Goal: Task Accomplishment & Management: Use online tool/utility

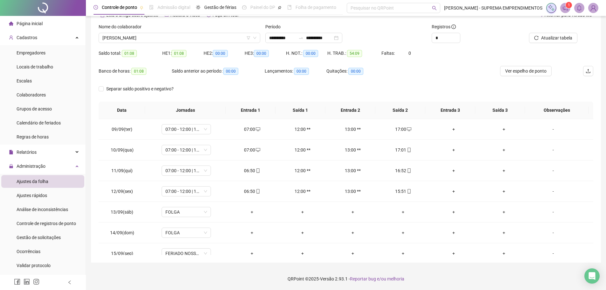
scroll to position [50, 0]
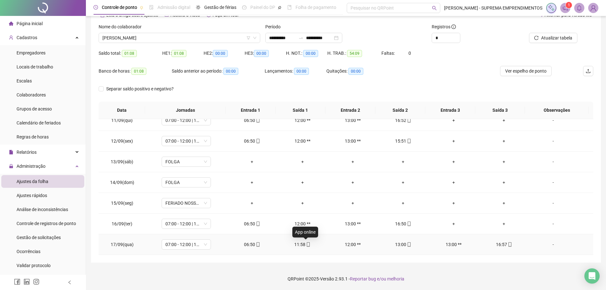
click at [306, 244] on icon "mobile" at bounding box center [308, 244] width 4 height 4
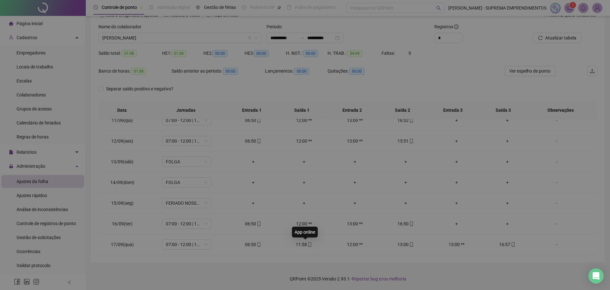
type input "**********"
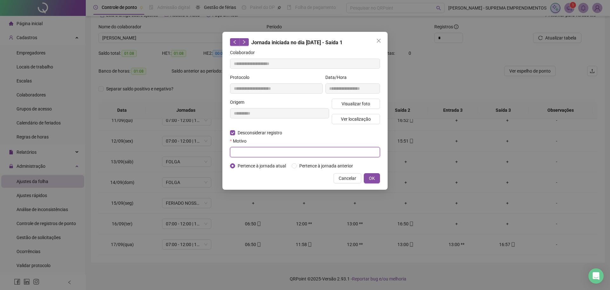
click at [250, 152] on input "text" at bounding box center [305, 152] width 150 height 10
type input "****"
click at [374, 179] on span "OK" at bounding box center [372, 178] width 6 height 7
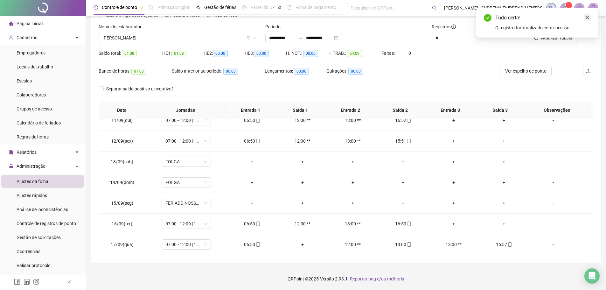
click at [589, 17] on icon "close" at bounding box center [587, 17] width 4 height 4
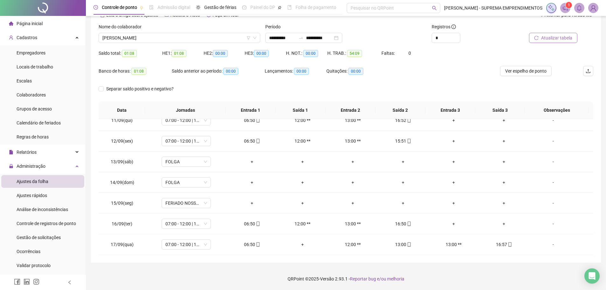
click at [561, 38] on span "Atualizar tabela" at bounding box center [556, 37] width 31 height 7
click at [356, 243] on icon "mobile" at bounding box center [358, 244] width 4 height 4
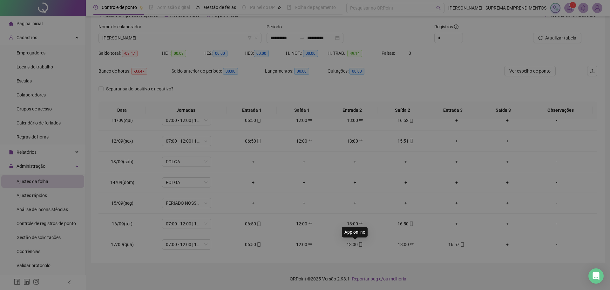
type input "**********"
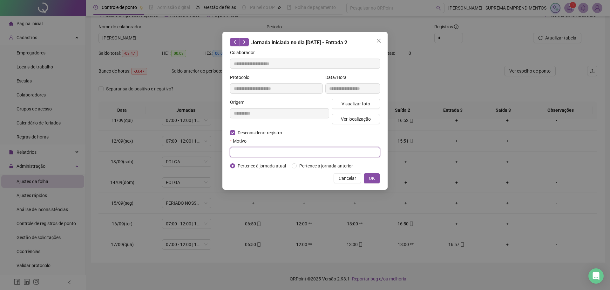
click at [244, 150] on input "text" at bounding box center [305, 152] width 150 height 10
type input "****"
click at [371, 177] on span "OK" at bounding box center [372, 178] width 6 height 7
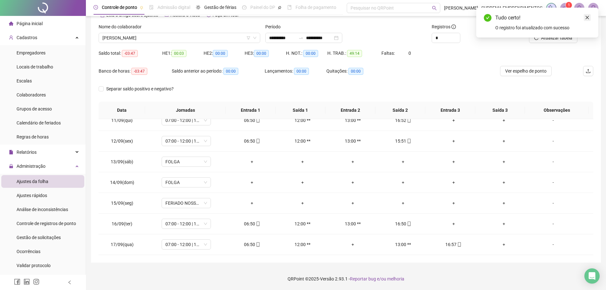
click at [588, 20] on link "Close" at bounding box center [586, 17] width 7 height 7
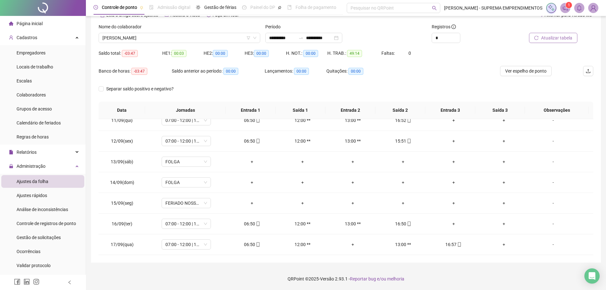
click at [563, 36] on span "Atualizar tabela" at bounding box center [556, 37] width 31 height 7
click at [198, 35] on span "[PERSON_NAME]" at bounding box center [179, 38] width 154 height 10
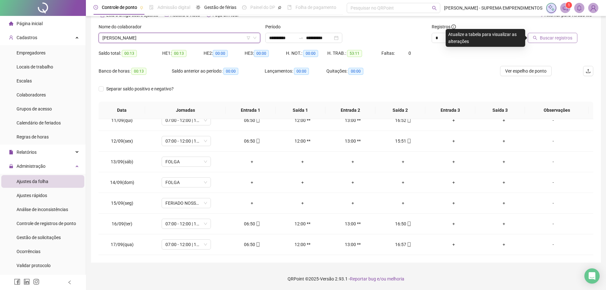
click at [563, 38] on span "Buscar registros" at bounding box center [556, 37] width 32 height 7
click at [170, 41] on span "[PERSON_NAME]" at bounding box center [179, 38] width 154 height 10
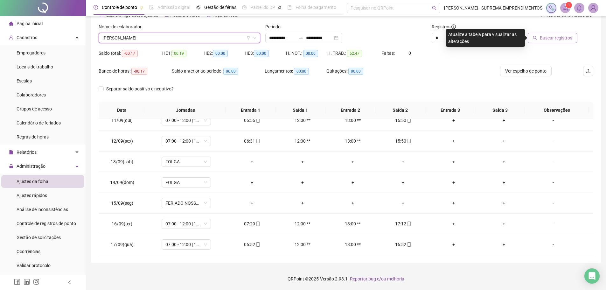
click at [561, 36] on span "Buscar registros" at bounding box center [556, 37] width 32 height 7
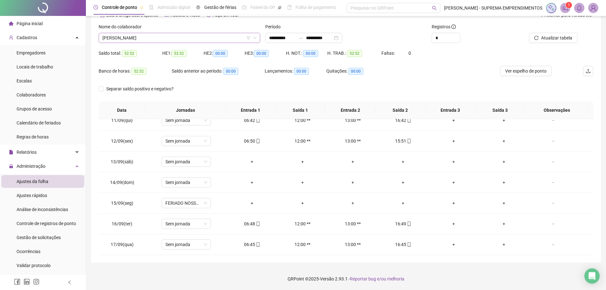
click at [207, 38] on span "[PERSON_NAME]" at bounding box center [179, 38] width 154 height 10
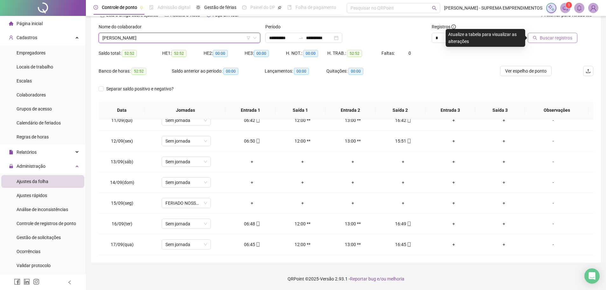
click at [537, 36] on icon "search" at bounding box center [535, 38] width 4 height 4
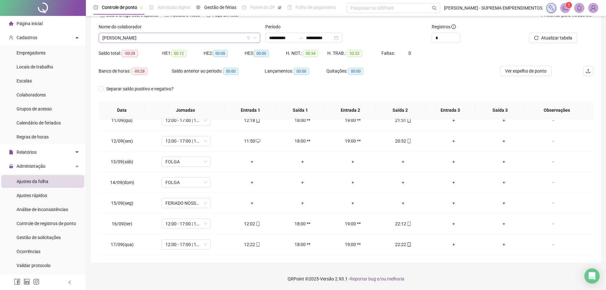
click at [225, 38] on span "[PERSON_NAME]" at bounding box center [179, 38] width 154 height 10
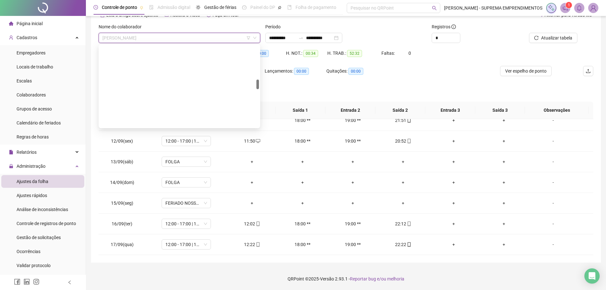
scroll to position [289, 0]
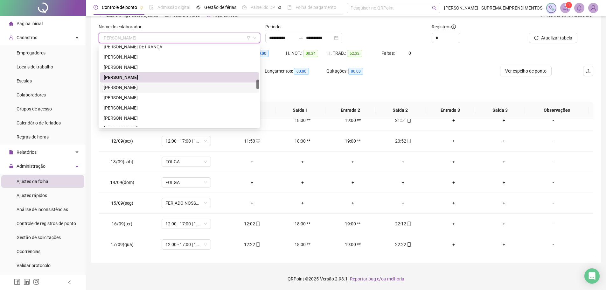
click at [169, 86] on div "[PERSON_NAME]" at bounding box center [179, 87] width 151 height 7
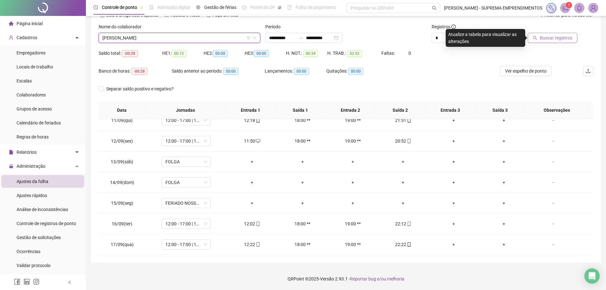
click at [552, 37] on span "Buscar registros" at bounding box center [556, 37] width 32 height 7
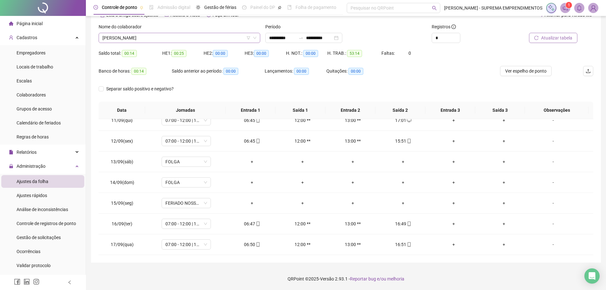
click at [237, 39] on span "[PERSON_NAME]" at bounding box center [179, 38] width 154 height 10
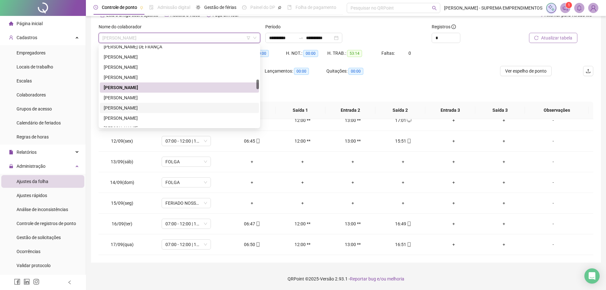
click at [189, 107] on div "[PERSON_NAME]" at bounding box center [179, 107] width 151 height 7
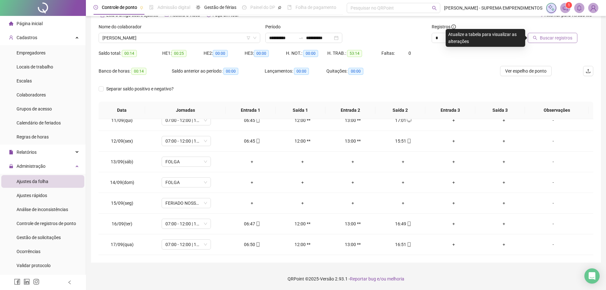
click at [541, 37] on span "Buscar registros" at bounding box center [556, 37] width 32 height 7
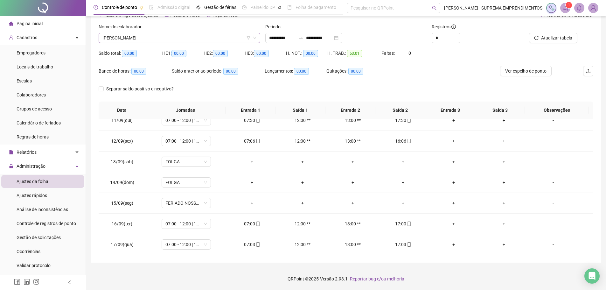
click at [185, 37] on span "[PERSON_NAME]" at bounding box center [179, 38] width 154 height 10
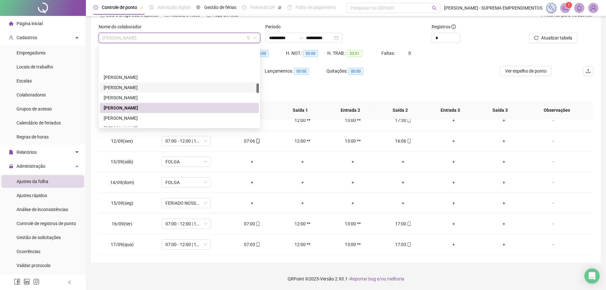
scroll to position [321, 0]
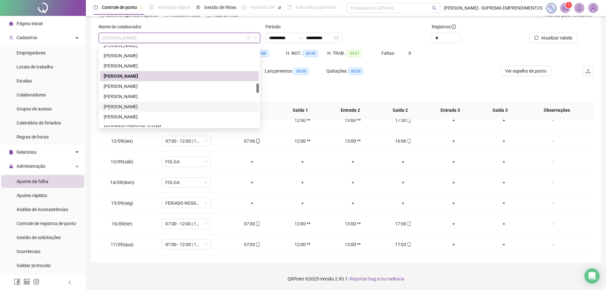
click at [160, 107] on div "[PERSON_NAME]" at bounding box center [179, 106] width 151 height 7
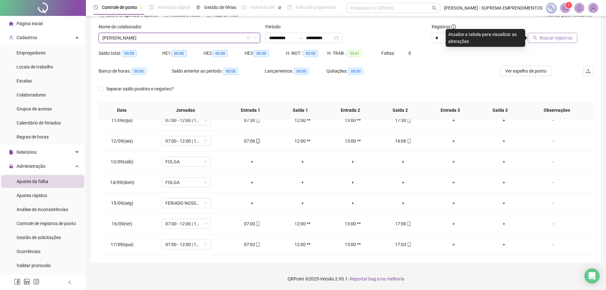
click at [549, 34] on span "Buscar registros" at bounding box center [556, 37] width 32 height 7
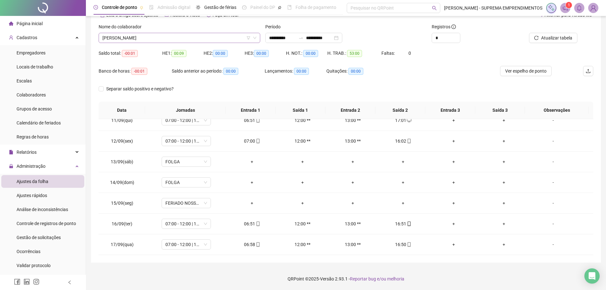
click at [188, 38] on span "[PERSON_NAME]" at bounding box center [179, 38] width 154 height 10
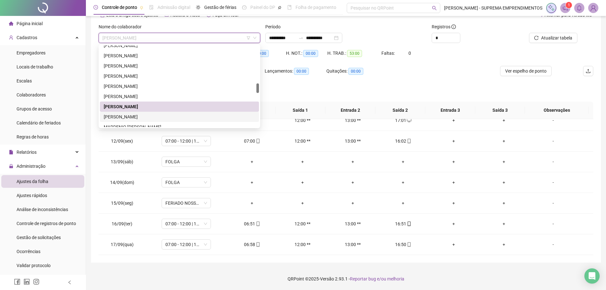
click at [175, 120] on div "[PERSON_NAME]" at bounding box center [179, 116] width 151 height 7
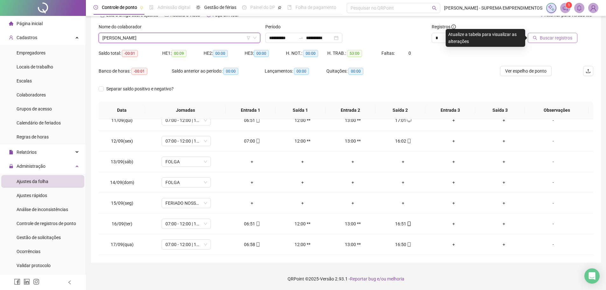
click at [559, 33] on button "Buscar registros" at bounding box center [552, 38] width 50 height 10
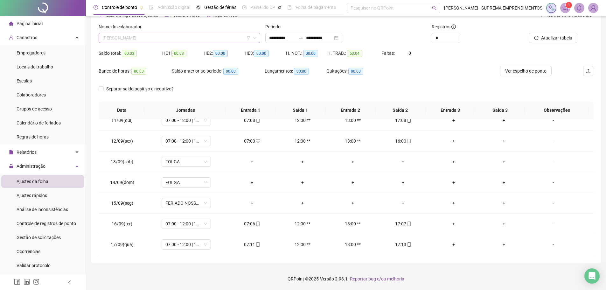
click at [219, 39] on span "[PERSON_NAME]" at bounding box center [179, 38] width 154 height 10
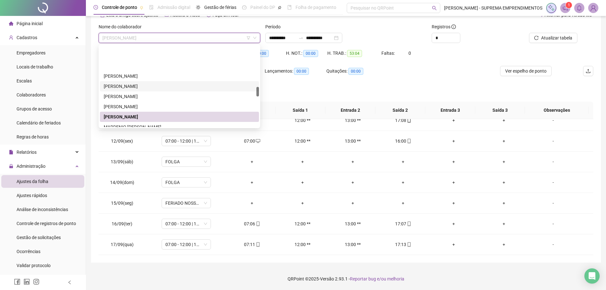
scroll to position [352, 0]
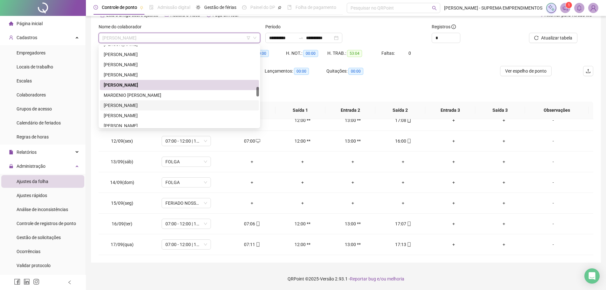
click at [203, 107] on div "[PERSON_NAME]" at bounding box center [179, 105] width 151 height 7
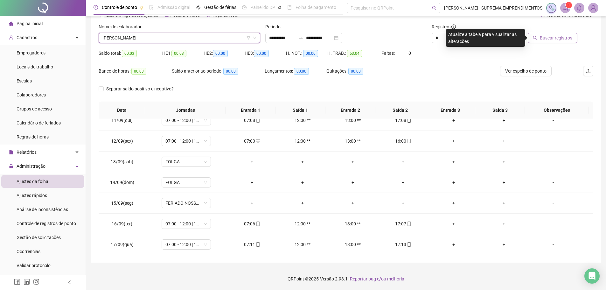
click at [541, 35] on span "Buscar registros" at bounding box center [556, 37] width 32 height 7
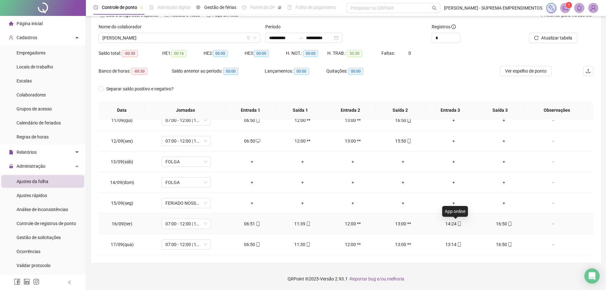
click at [457, 223] on icon "mobile" at bounding box center [459, 223] width 4 height 4
type input "**********"
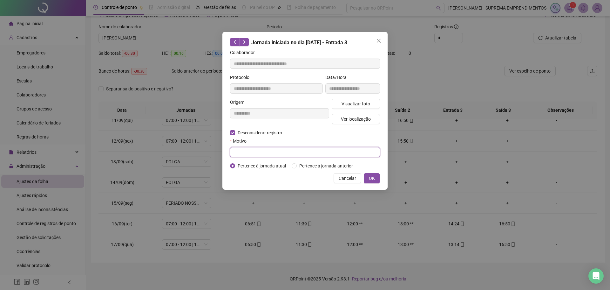
drag, startPoint x: 248, startPoint y: 155, endPoint x: 247, endPoint y: 150, distance: 4.9
click at [248, 155] on input "text" at bounding box center [305, 152] width 150 height 10
type input "****"
click at [370, 177] on span "OK" at bounding box center [372, 178] width 6 height 7
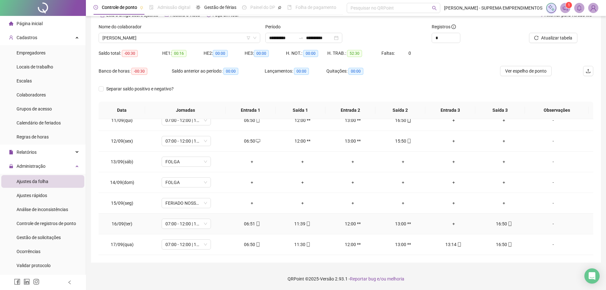
click at [306, 223] on icon "mobile" at bounding box center [308, 223] width 4 height 4
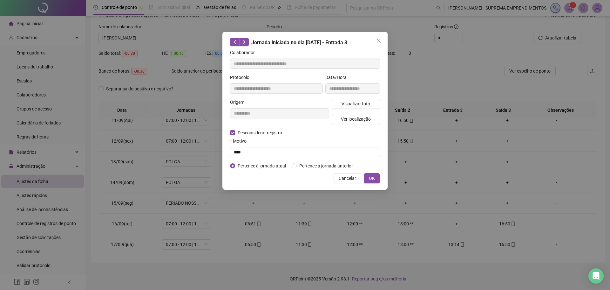
type input "**********"
click at [245, 156] on input "text" at bounding box center [305, 152] width 150 height 10
type input "****"
click at [375, 177] on span "OK" at bounding box center [372, 178] width 6 height 7
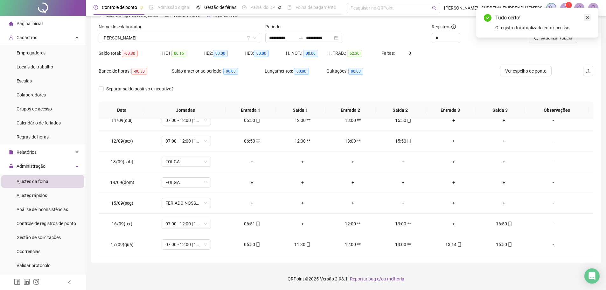
click at [586, 15] on link "Close" at bounding box center [586, 17] width 7 height 7
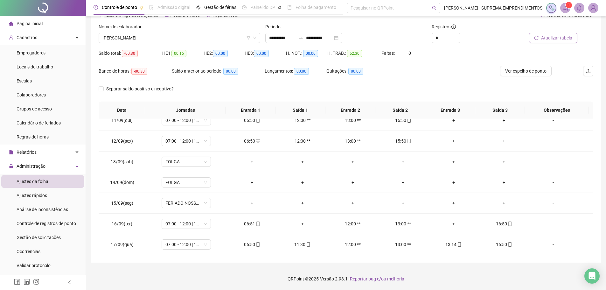
click at [566, 38] on span "Atualizar tabela" at bounding box center [556, 37] width 31 height 7
click at [306, 245] on icon "mobile" at bounding box center [308, 244] width 4 height 4
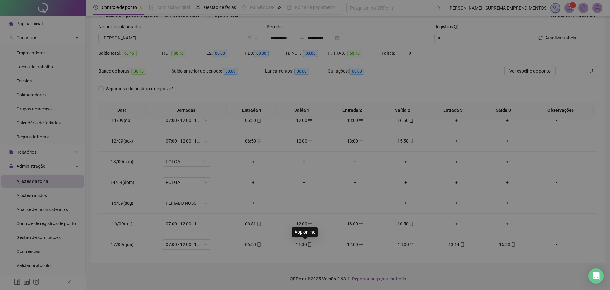
type input "**********"
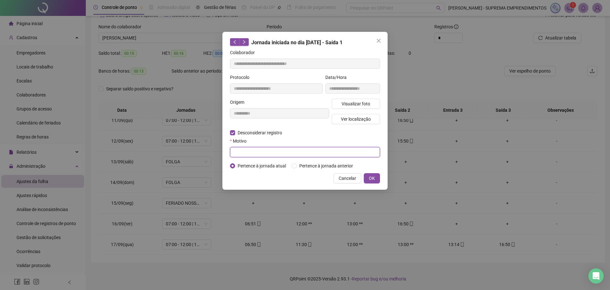
click at [244, 150] on input "text" at bounding box center [305, 152] width 150 height 10
type input "****"
click at [377, 180] on button "OK" at bounding box center [372, 178] width 16 height 10
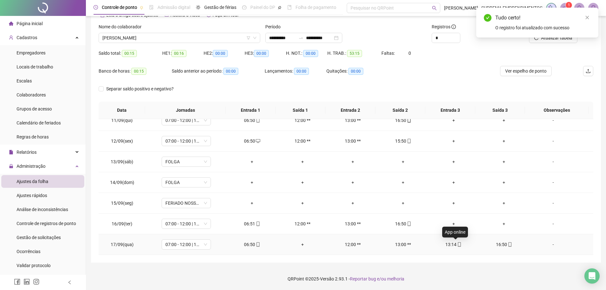
click at [457, 245] on icon "mobile" at bounding box center [459, 244] width 4 height 4
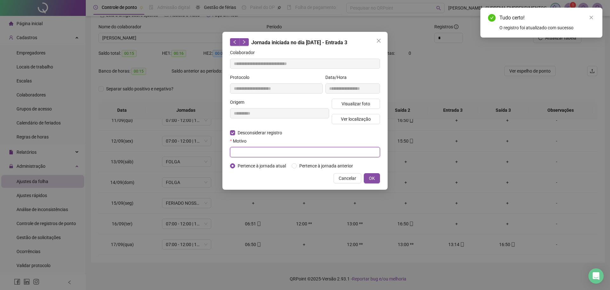
click at [244, 152] on input "text" at bounding box center [305, 152] width 150 height 10
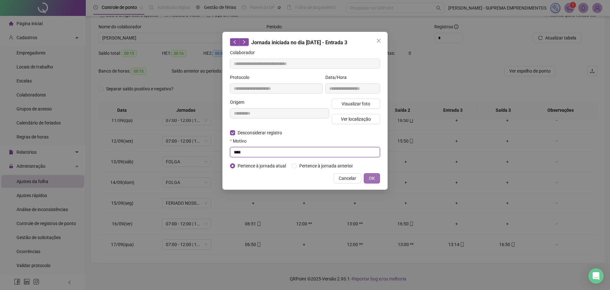
type input "****"
click at [372, 179] on span "OK" at bounding box center [372, 178] width 6 height 7
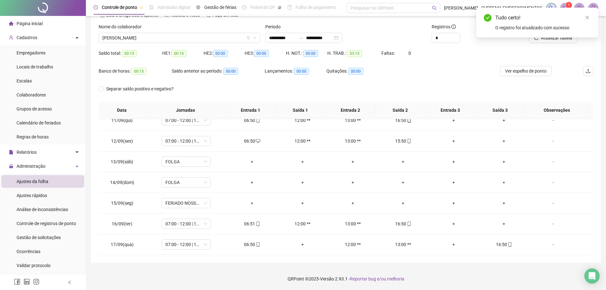
click at [568, 38] on div "Tudo certo! O registro foi atualizado com sucesso" at bounding box center [537, 23] width 122 height 30
click at [587, 18] on icon "close" at bounding box center [587, 17] width 4 height 4
click at [567, 32] on div at bounding box center [546, 28] width 62 height 10
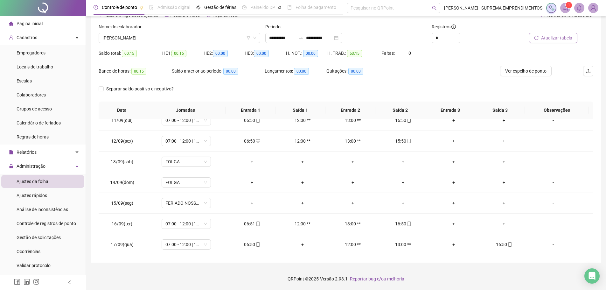
click at [567, 35] on span "Atualizar tabela" at bounding box center [556, 37] width 31 height 7
click at [210, 40] on span "[PERSON_NAME]" at bounding box center [179, 38] width 154 height 10
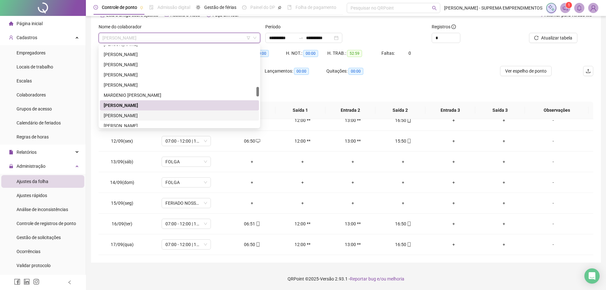
click at [146, 116] on div "[PERSON_NAME]" at bounding box center [179, 115] width 151 height 7
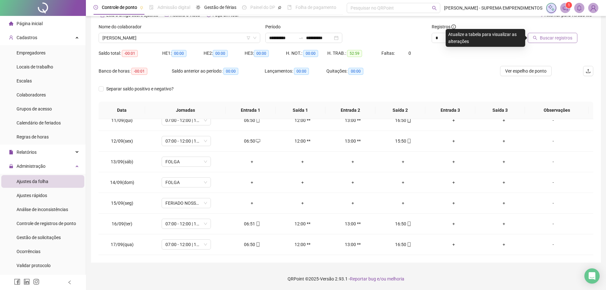
click at [551, 40] on span "Buscar registros" at bounding box center [556, 37] width 32 height 7
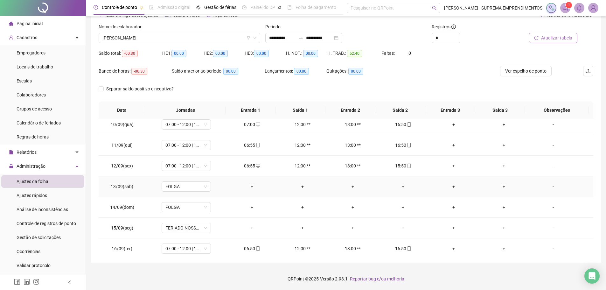
scroll to position [50, 0]
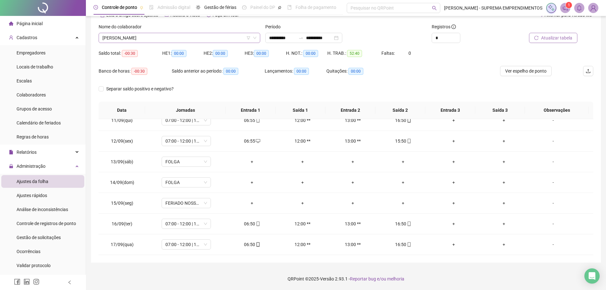
click at [174, 39] on span "[PERSON_NAME]" at bounding box center [179, 38] width 154 height 10
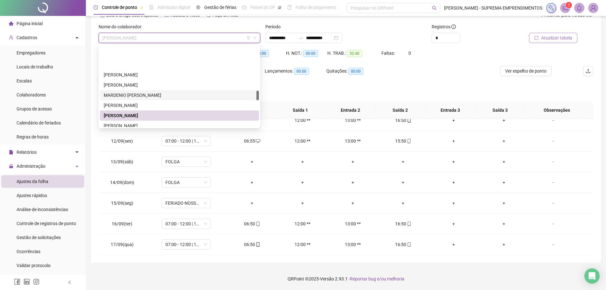
scroll to position [384, 0]
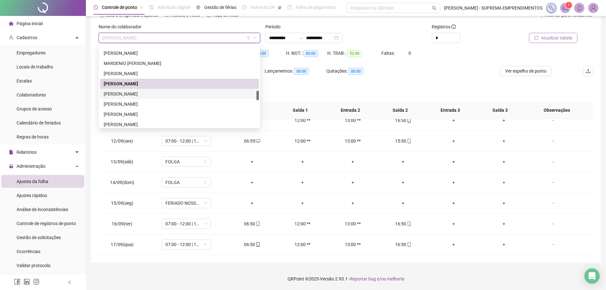
click at [139, 94] on div "[PERSON_NAME]" at bounding box center [179, 93] width 151 height 7
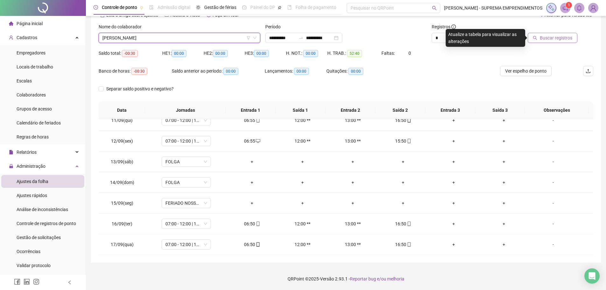
click at [557, 39] on span "Buscar registros" at bounding box center [556, 37] width 32 height 7
click at [193, 38] on span "[PERSON_NAME]" at bounding box center [179, 38] width 154 height 10
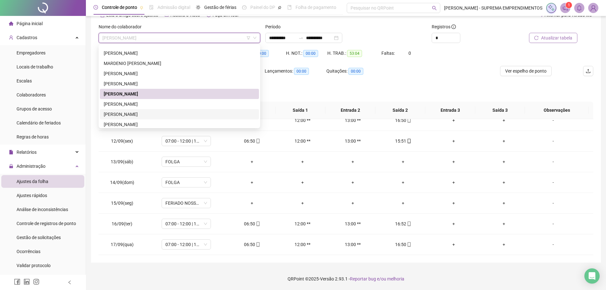
click at [146, 116] on div "[PERSON_NAME]" at bounding box center [179, 114] width 151 height 7
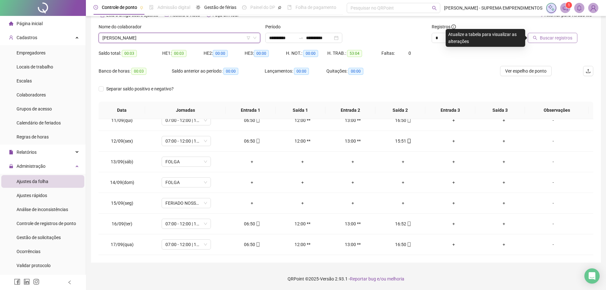
click at [556, 38] on span "Buscar registros" at bounding box center [556, 37] width 32 height 7
click at [168, 38] on span "[PERSON_NAME]" at bounding box center [179, 38] width 154 height 10
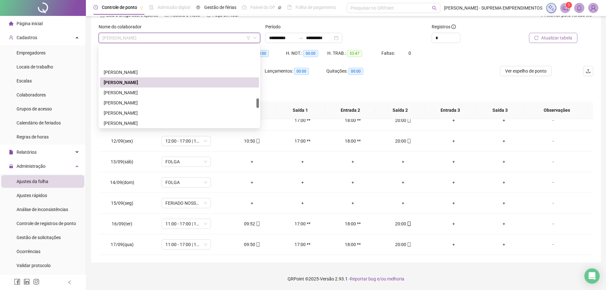
scroll to position [448, 0]
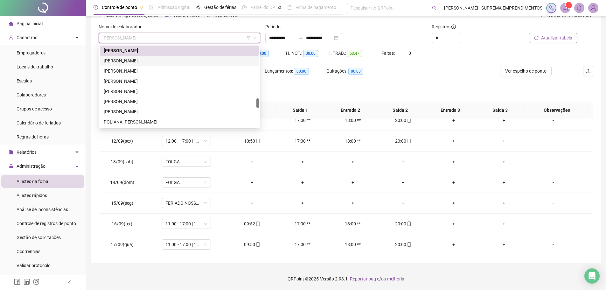
click at [132, 61] on div "[PERSON_NAME]" at bounding box center [179, 60] width 151 height 7
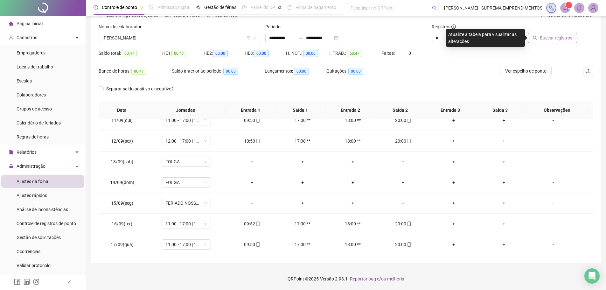
click at [552, 38] on span "Buscar registros" at bounding box center [556, 37] width 32 height 7
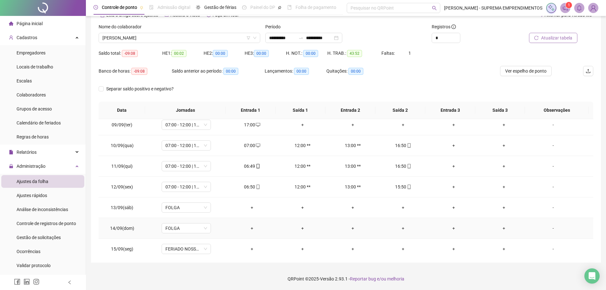
scroll to position [0, 0]
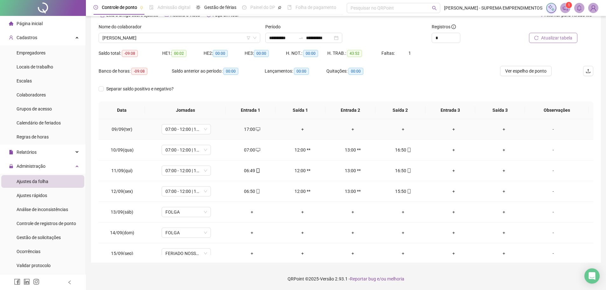
click at [401, 129] on div "+" at bounding box center [403, 129] width 40 height 7
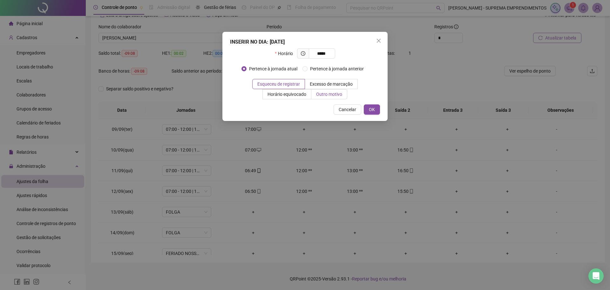
type input "*****"
click at [324, 95] on span "Outro motivo" at bounding box center [329, 94] width 26 height 5
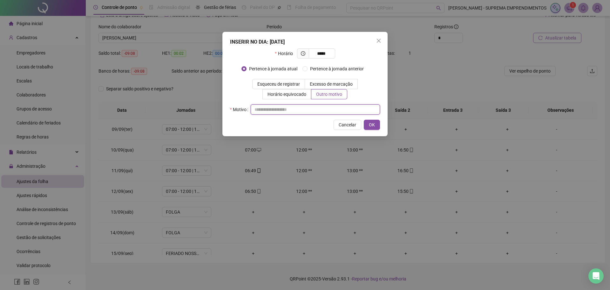
click at [273, 110] on input "text" at bounding box center [315, 109] width 129 height 10
type input "*"
click at [365, 117] on div "INSERIR NO DIA : [DATE] Horário ***** Pertence à jornada atual [GEOGRAPHIC_DATA…" at bounding box center [305, 84] width 165 height 104
click at [371, 125] on span "OK" at bounding box center [372, 124] width 6 height 7
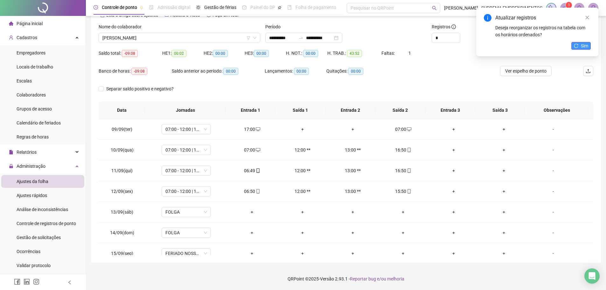
click at [587, 44] on span "Sim" at bounding box center [584, 45] width 7 height 7
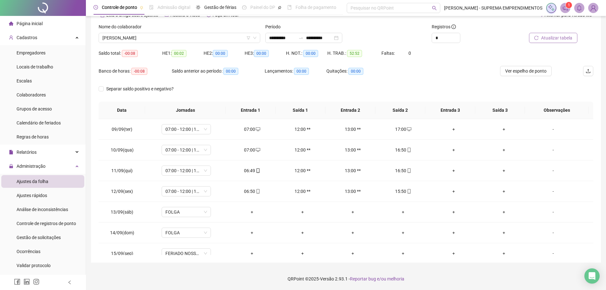
click at [556, 39] on span "Atualizar tabela" at bounding box center [556, 37] width 31 height 7
click at [199, 36] on span "[PERSON_NAME]" at bounding box center [179, 38] width 154 height 10
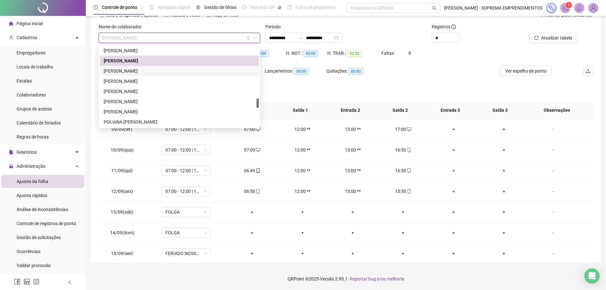
click at [131, 70] on div "[PERSON_NAME]" at bounding box center [179, 70] width 151 height 7
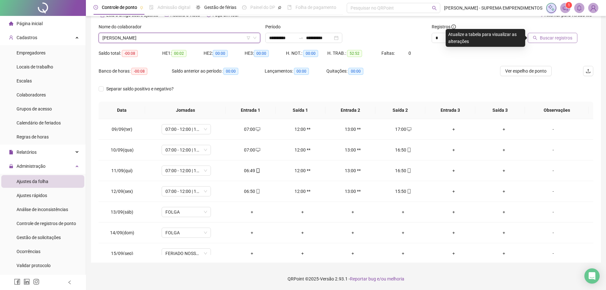
click at [555, 39] on span "Buscar registros" at bounding box center [556, 37] width 32 height 7
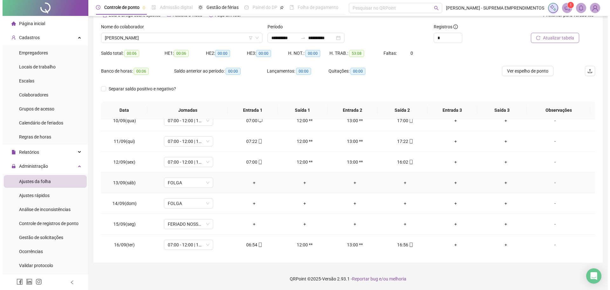
scroll to position [50, 0]
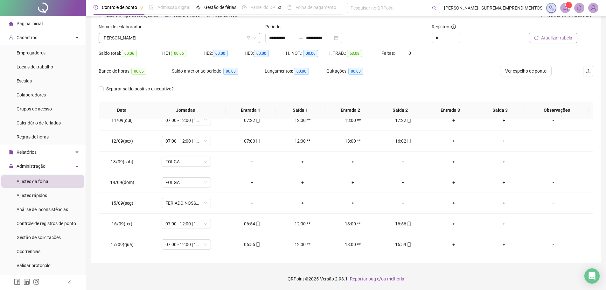
click at [206, 39] on span "[PERSON_NAME]" at bounding box center [179, 38] width 154 height 10
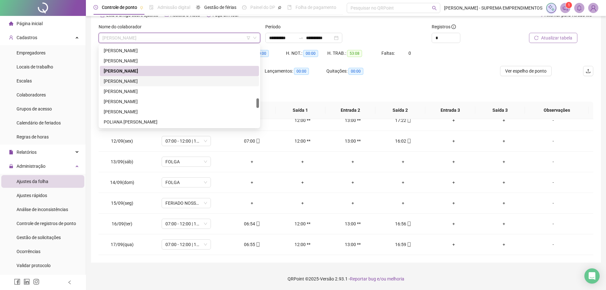
click at [142, 81] on div "[PERSON_NAME]" at bounding box center [179, 81] width 151 height 7
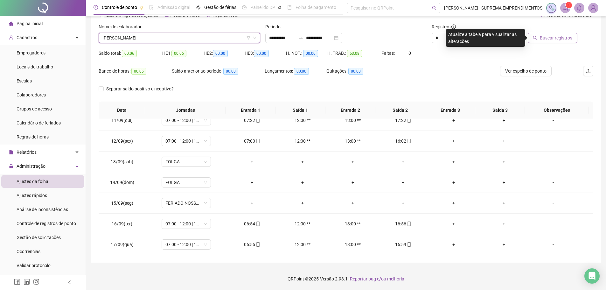
click at [570, 36] on span "Buscar registros" at bounding box center [556, 37] width 32 height 7
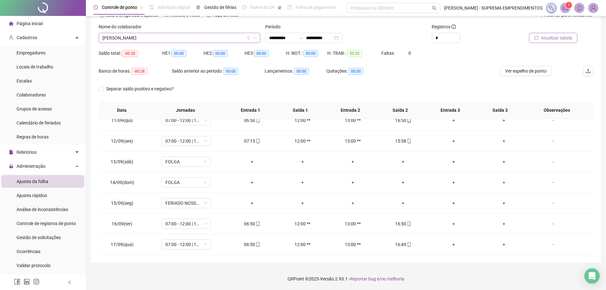
click at [173, 38] on span "[PERSON_NAME]" at bounding box center [179, 38] width 154 height 10
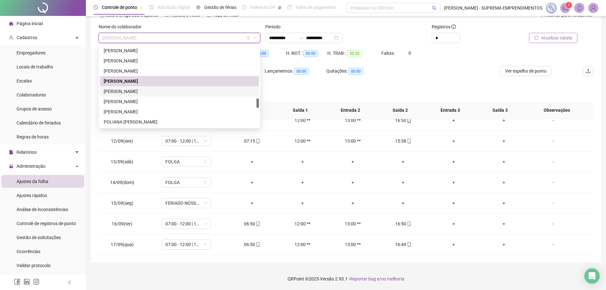
click at [144, 93] on div "[PERSON_NAME]" at bounding box center [179, 91] width 151 height 7
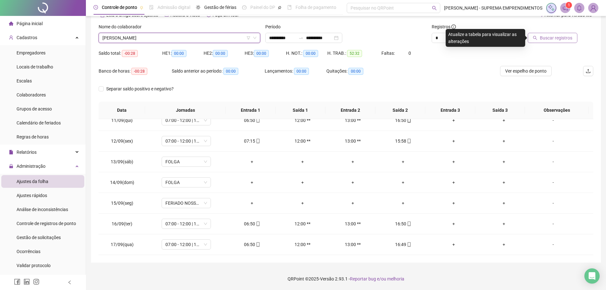
click at [548, 37] on span "Buscar registros" at bounding box center [556, 37] width 32 height 7
click at [167, 36] on span "[PERSON_NAME]" at bounding box center [179, 38] width 154 height 10
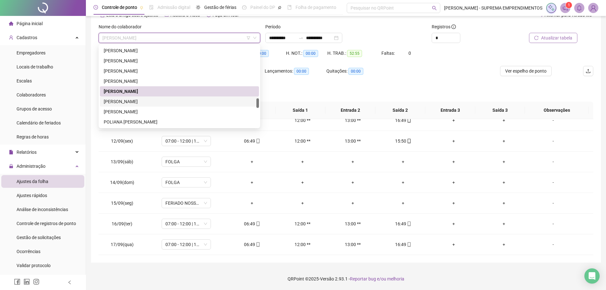
click at [143, 101] on div "[PERSON_NAME]" at bounding box center [179, 101] width 151 height 7
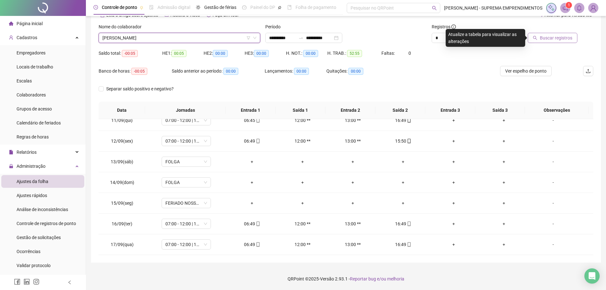
click at [558, 33] on button "Buscar registros" at bounding box center [552, 38] width 50 height 10
click at [221, 38] on span "[PERSON_NAME]" at bounding box center [179, 38] width 154 height 10
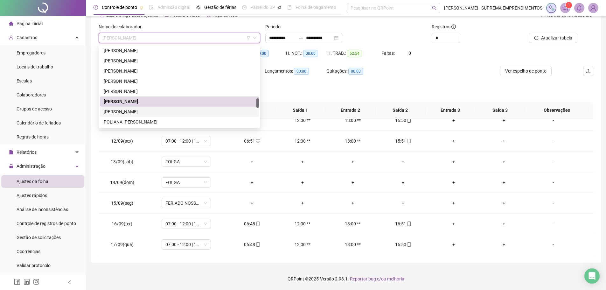
click at [187, 113] on div "[PERSON_NAME]" at bounding box center [179, 111] width 151 height 7
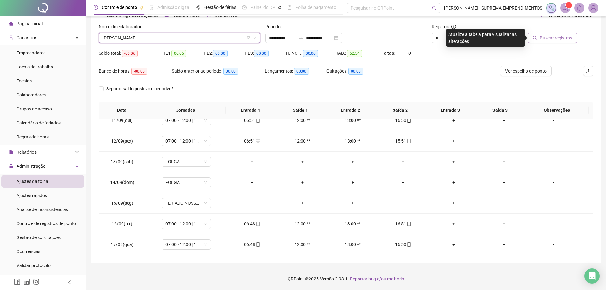
click at [558, 38] on span "Buscar registros" at bounding box center [556, 37] width 32 height 7
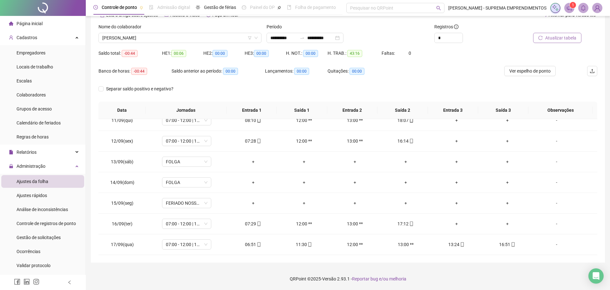
scroll to position [30, 0]
click at [306, 244] on icon "mobile" at bounding box center [308, 244] width 4 height 4
type input "**********"
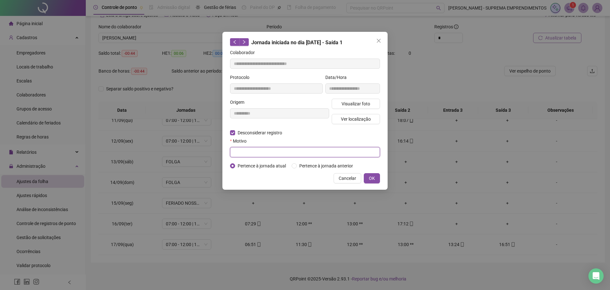
click at [249, 155] on input "text" at bounding box center [305, 152] width 150 height 10
type input "****"
click at [370, 178] on span "OK" at bounding box center [372, 178] width 6 height 7
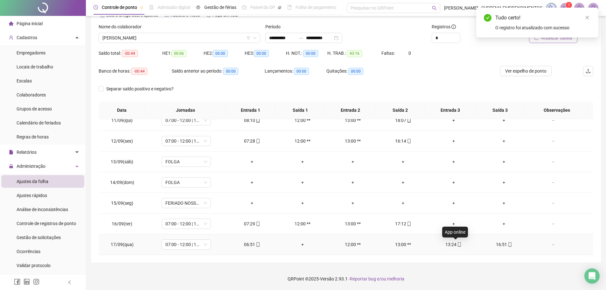
click at [457, 245] on icon "mobile" at bounding box center [459, 244] width 4 height 4
type input "**********"
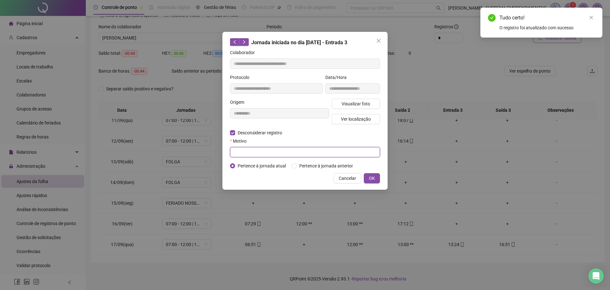
click at [242, 151] on input "text" at bounding box center [305, 152] width 150 height 10
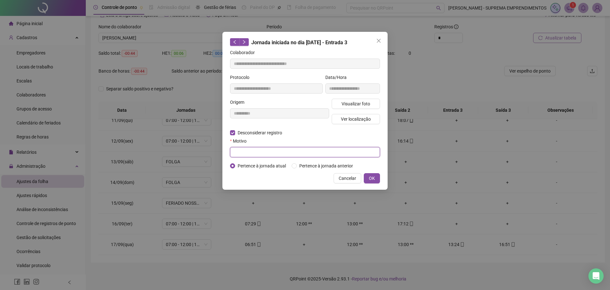
type input "*"
click at [376, 178] on button "OK" at bounding box center [372, 178] width 16 height 10
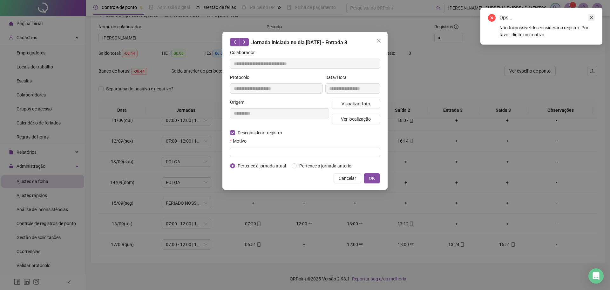
click at [592, 16] on icon "close" at bounding box center [591, 17] width 4 height 4
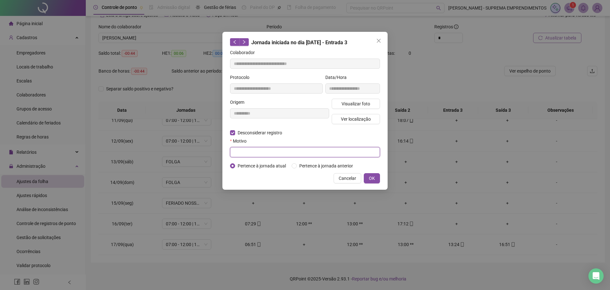
click at [312, 152] on input "text" at bounding box center [305, 152] width 150 height 10
type input "****"
click at [372, 179] on span "OK" at bounding box center [372, 178] width 6 height 7
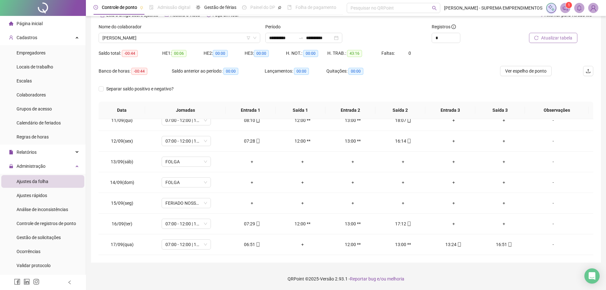
click at [553, 39] on span "Atualizar tabela" at bounding box center [556, 37] width 31 height 7
click at [407, 244] on icon "mobile" at bounding box center [409, 244] width 4 height 4
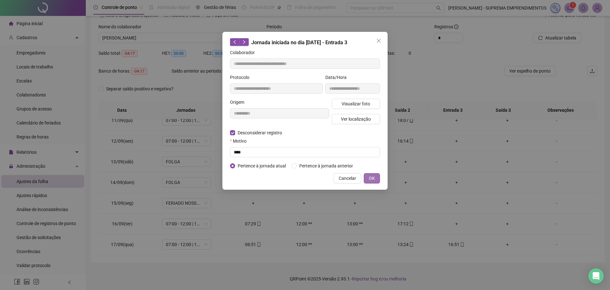
click at [373, 177] on span "OK" at bounding box center [372, 178] width 6 height 7
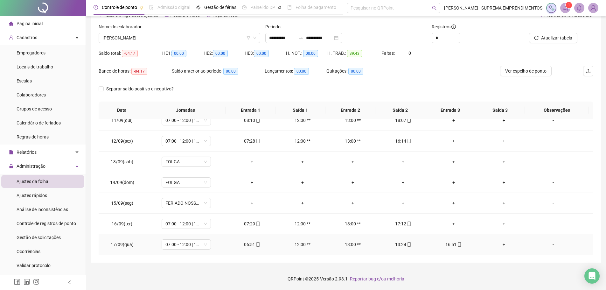
click at [407, 245] on icon "mobile" at bounding box center [409, 244] width 4 height 4
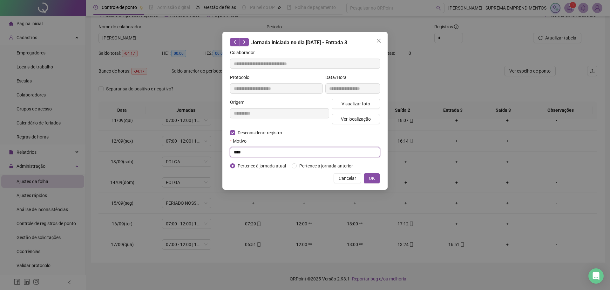
drag, startPoint x: 261, startPoint y: 151, endPoint x: 172, endPoint y: 148, distance: 89.4
click at [172, 148] on div "**********" at bounding box center [305, 145] width 610 height 290
type input "*"
click at [374, 179] on span "OK" at bounding box center [372, 178] width 6 height 7
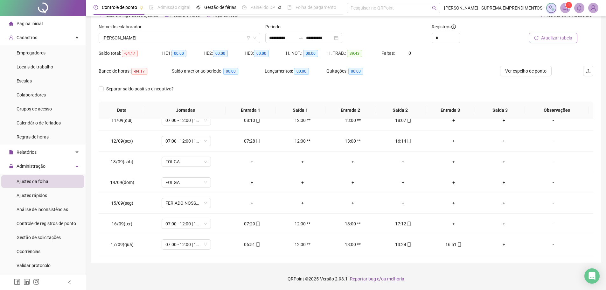
click at [555, 40] on span "Atualizar tabela" at bounding box center [556, 37] width 31 height 7
click at [407, 244] on icon "mobile" at bounding box center [409, 244] width 4 height 4
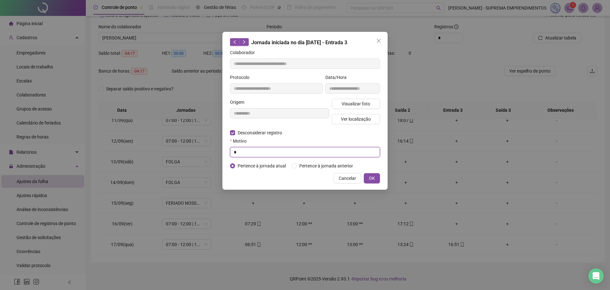
drag, startPoint x: 243, startPoint y: 150, endPoint x: 213, endPoint y: 151, distance: 30.2
click at [213, 151] on div "**********" at bounding box center [305, 145] width 610 height 290
click at [231, 129] on label "Desconsiderar registro" at bounding box center [259, 132] width 59 height 7
click at [244, 149] on input "text" at bounding box center [305, 152] width 150 height 10
type input "*"
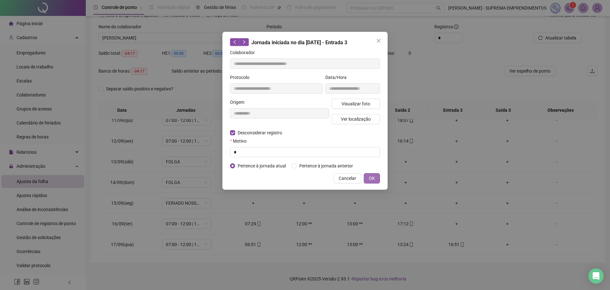
click at [375, 176] on span "OK" at bounding box center [372, 178] width 6 height 7
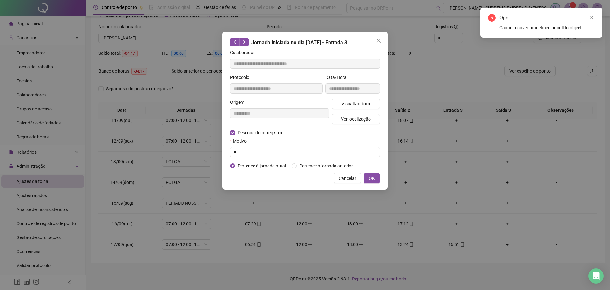
drag, startPoint x: 594, startPoint y: 16, endPoint x: 588, endPoint y: 17, distance: 6.1
click at [593, 16] on link "Close" at bounding box center [591, 17] width 7 height 7
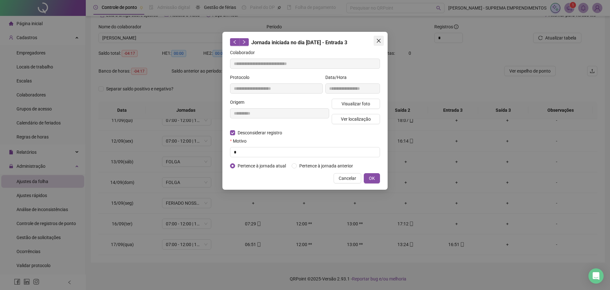
click at [379, 40] on icon "close" at bounding box center [379, 41] width 4 height 4
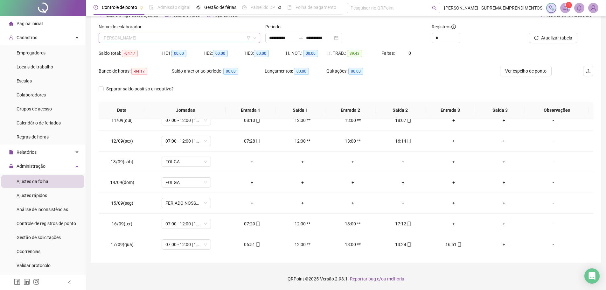
click at [164, 37] on span "[PERSON_NAME]" at bounding box center [179, 38] width 154 height 10
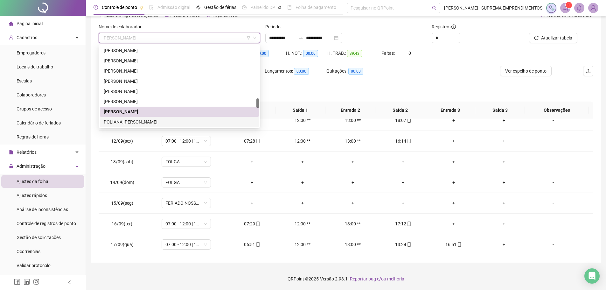
click at [141, 121] on div "POLIANA [PERSON_NAME]" at bounding box center [179, 121] width 151 height 7
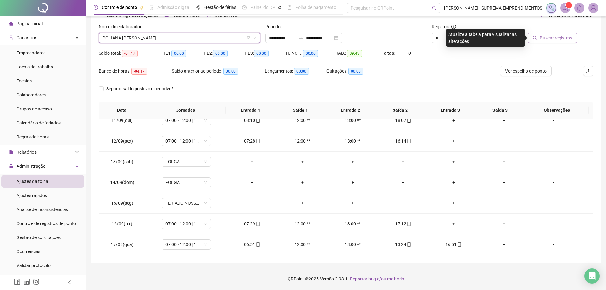
click at [562, 33] on button "Buscar registros" at bounding box center [552, 38] width 50 height 10
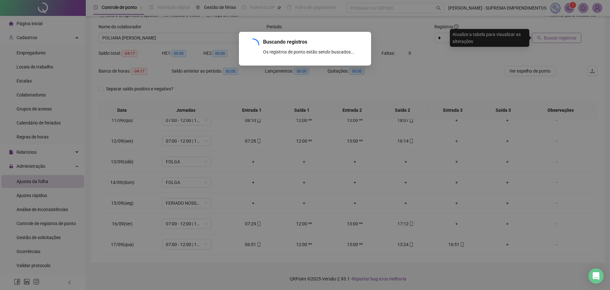
scroll to position [50, 0]
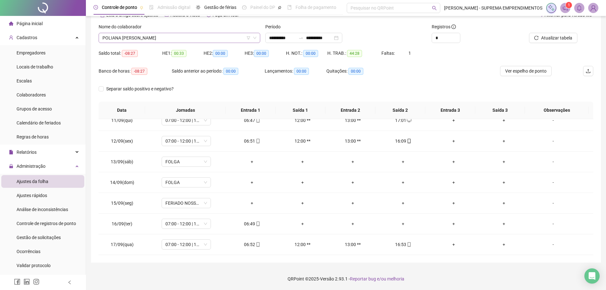
click at [217, 39] on span "POLIANA [PERSON_NAME]" at bounding box center [179, 38] width 154 height 10
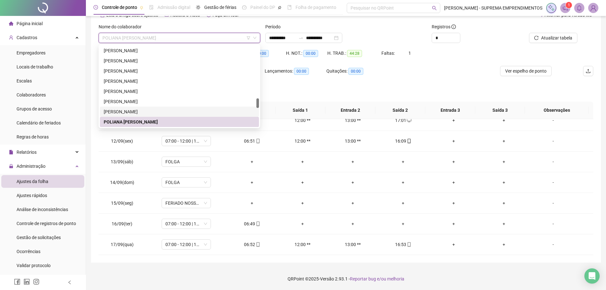
click at [171, 112] on div "[PERSON_NAME]" at bounding box center [179, 111] width 151 height 7
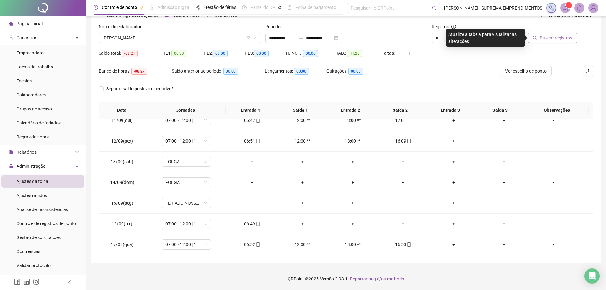
click at [574, 38] on button "Buscar registros" at bounding box center [552, 38] width 50 height 10
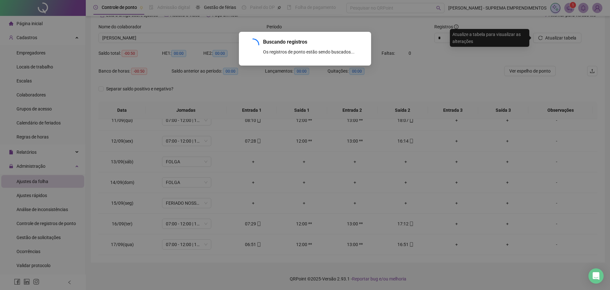
scroll to position [30, 0]
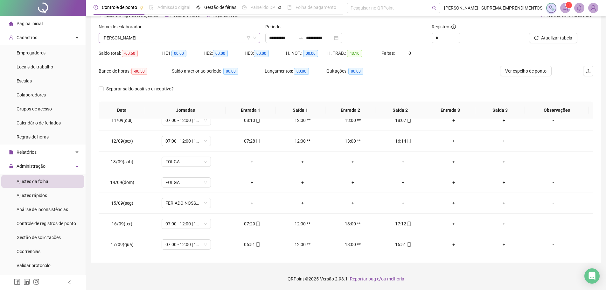
click at [224, 39] on span "[PERSON_NAME]" at bounding box center [179, 38] width 154 height 10
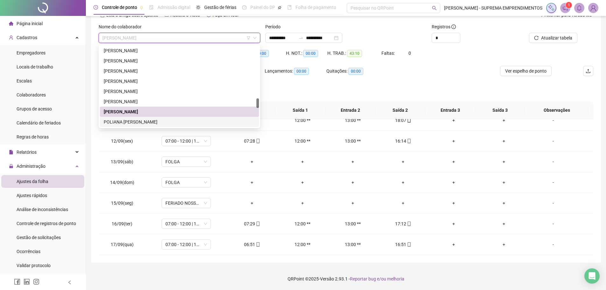
click at [180, 123] on div "POLIANA [PERSON_NAME]" at bounding box center [179, 121] width 151 height 7
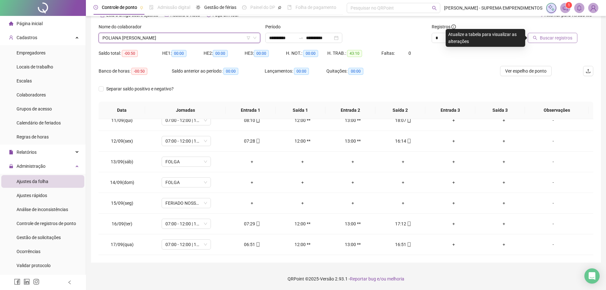
click at [559, 36] on span "Buscar registros" at bounding box center [556, 37] width 32 height 7
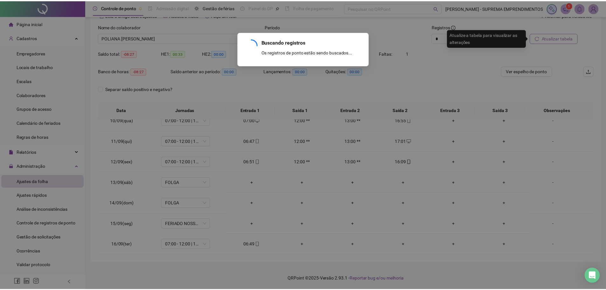
scroll to position [50, 0]
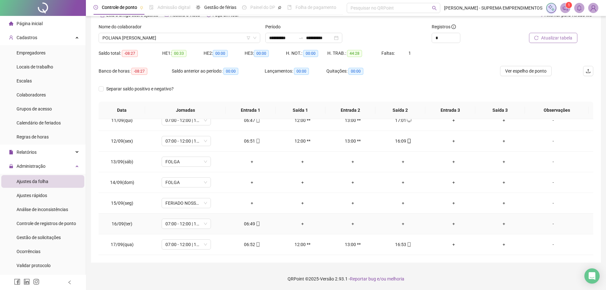
click at [399, 223] on div "+" at bounding box center [403, 223] width 40 height 7
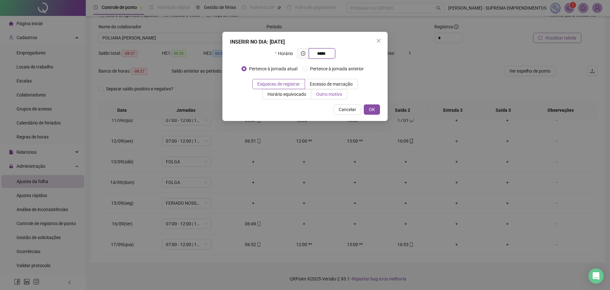
type input "*****"
click at [340, 96] on span "Outro motivo" at bounding box center [329, 94] width 26 height 5
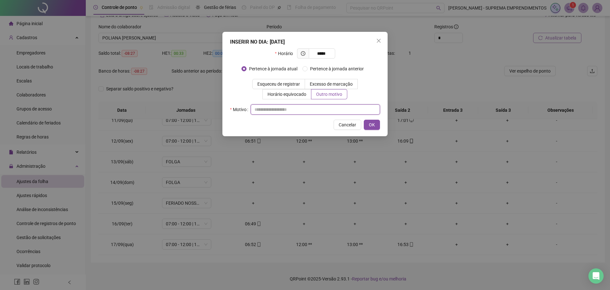
click at [325, 109] on input "text" at bounding box center [315, 109] width 129 height 10
type input "*"
click at [371, 124] on span "OK" at bounding box center [372, 124] width 6 height 7
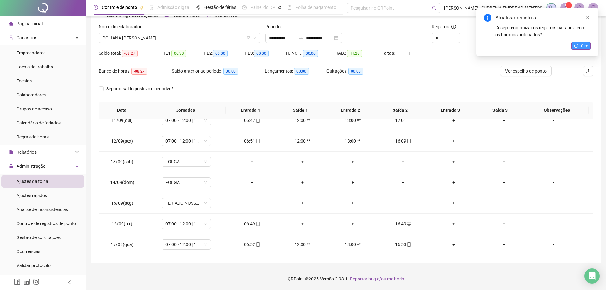
click at [581, 44] on span "Sim" at bounding box center [584, 45] width 7 height 7
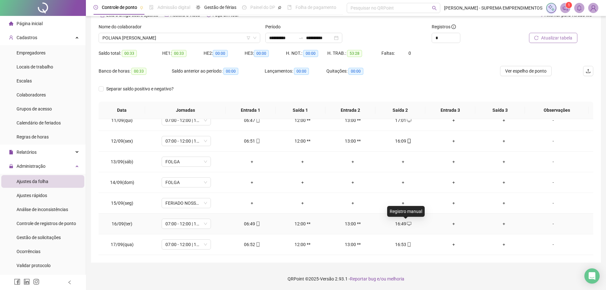
click at [407, 224] on icon "desktop" at bounding box center [409, 223] width 4 height 4
type input "**********"
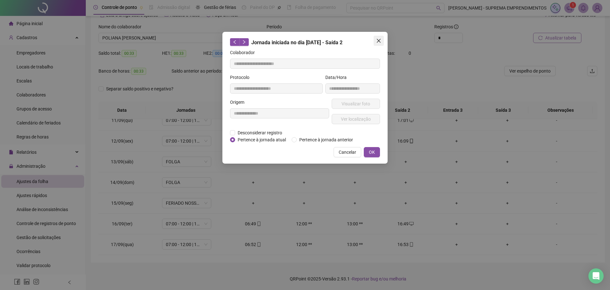
click at [378, 38] on icon "close" at bounding box center [378, 40] width 5 height 5
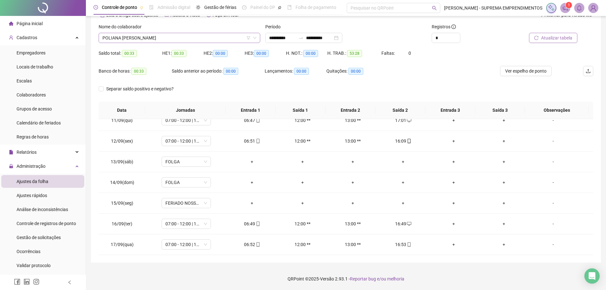
click at [213, 34] on span "POLIANA [PERSON_NAME]" at bounding box center [179, 38] width 154 height 10
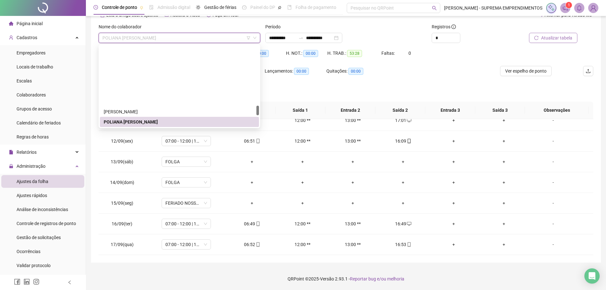
scroll to position [511, 0]
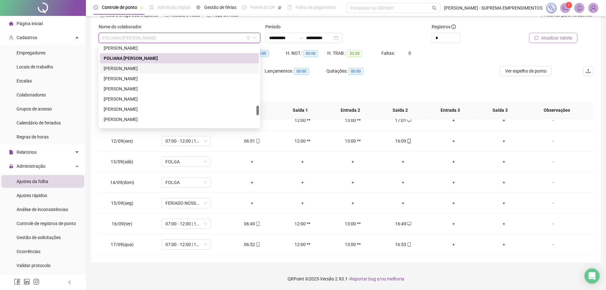
click at [151, 68] on div "[PERSON_NAME]" at bounding box center [179, 68] width 151 height 7
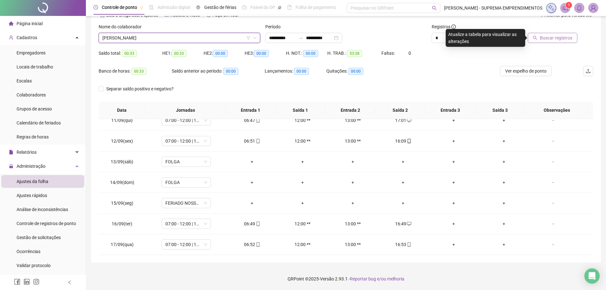
click at [552, 39] on span "Buscar registros" at bounding box center [556, 37] width 32 height 7
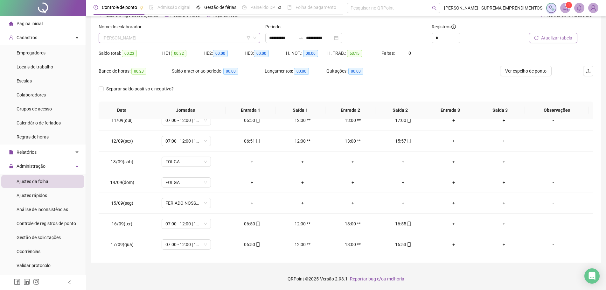
click at [215, 33] on div "[PERSON_NAME]" at bounding box center [180, 38] width 162 height 10
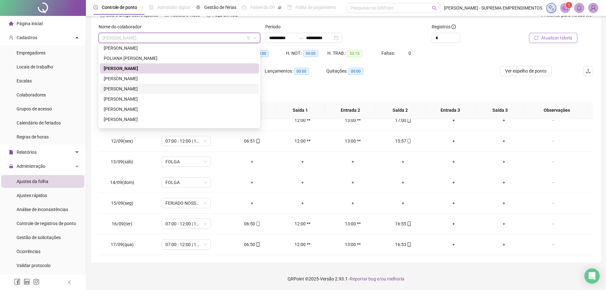
click at [162, 87] on div "[PERSON_NAME]" at bounding box center [179, 88] width 151 height 7
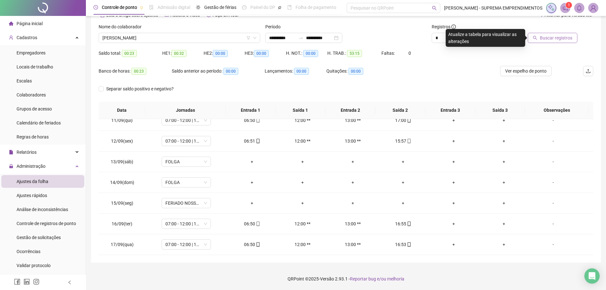
click at [548, 35] on span "Buscar registros" at bounding box center [556, 37] width 32 height 7
click at [221, 40] on span "[PERSON_NAME]" at bounding box center [179, 38] width 154 height 10
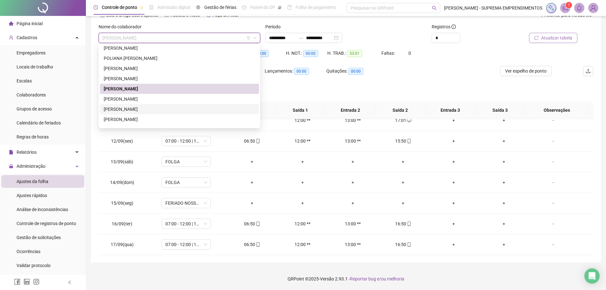
click at [143, 108] on div "[PERSON_NAME]" at bounding box center [179, 109] width 151 height 7
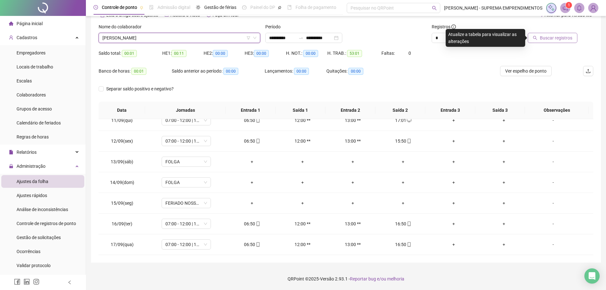
click at [545, 36] on span "Buscar registros" at bounding box center [556, 37] width 32 height 7
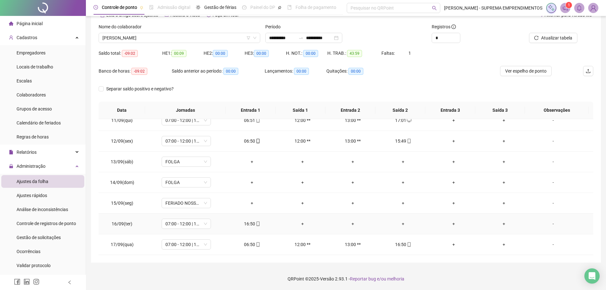
click at [451, 222] on div "+" at bounding box center [453, 223] width 40 height 7
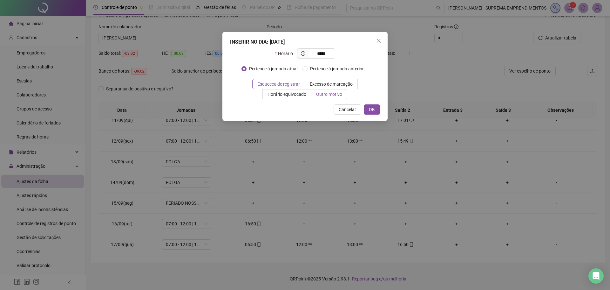
type input "*****"
click at [325, 95] on span "Outro motivo" at bounding box center [329, 94] width 26 height 5
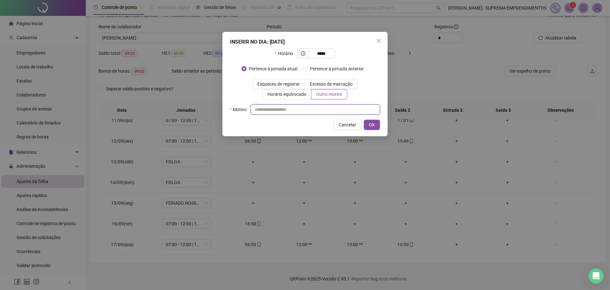
click at [271, 108] on input "text" at bounding box center [315, 109] width 129 height 10
type input "*"
click at [374, 127] on span "OK" at bounding box center [372, 124] width 6 height 7
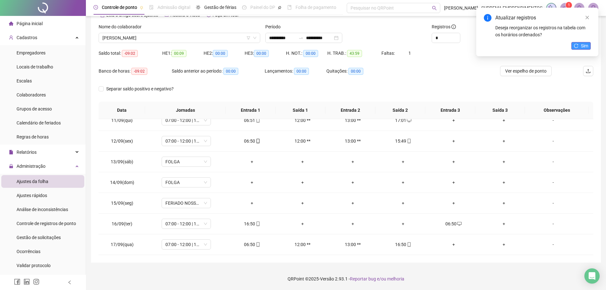
click at [586, 42] on span "Sim" at bounding box center [584, 45] width 7 height 7
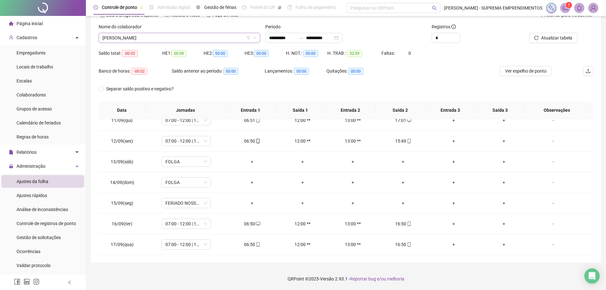
click at [173, 38] on span "[PERSON_NAME]" at bounding box center [179, 38] width 154 height 10
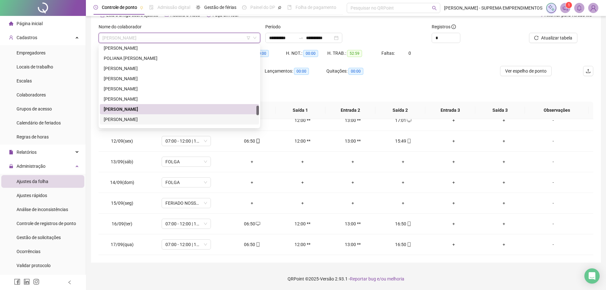
click at [155, 119] on div "[PERSON_NAME]" at bounding box center [179, 119] width 151 height 7
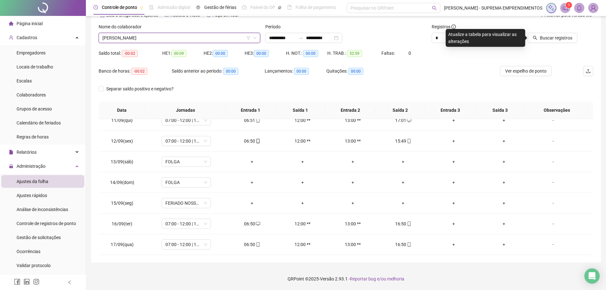
click at [551, 32] on div at bounding box center [546, 28] width 62 height 10
click at [551, 37] on span "Buscar registros" at bounding box center [556, 37] width 32 height 7
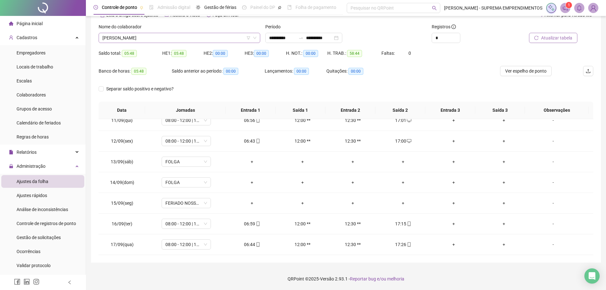
click at [193, 34] on span "[PERSON_NAME]" at bounding box center [179, 38] width 154 height 10
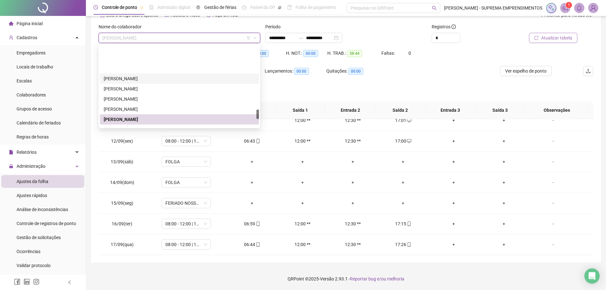
scroll to position [543, 0]
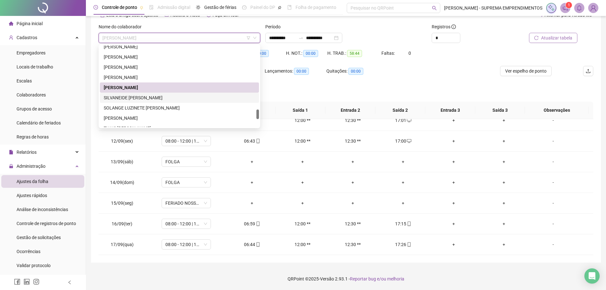
click at [171, 96] on div "SILVANEIDE [PERSON_NAME]" at bounding box center [179, 97] width 151 height 7
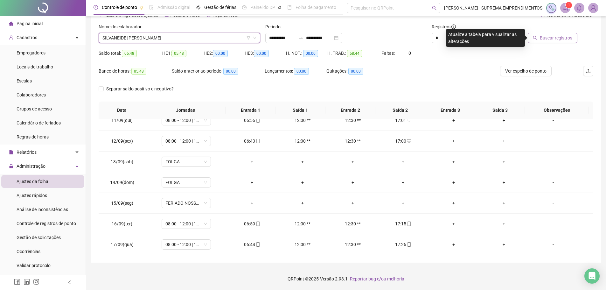
click at [551, 37] on span "Buscar registros" at bounding box center [556, 37] width 32 height 7
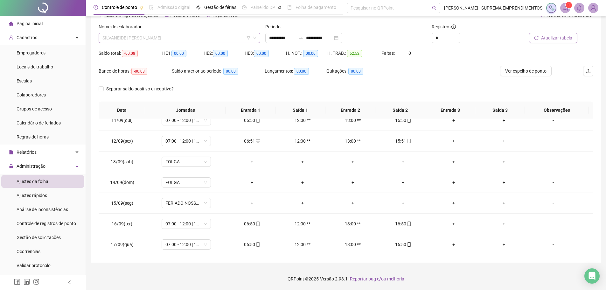
click at [175, 40] on span "SILVANEIDE [PERSON_NAME]" at bounding box center [179, 38] width 154 height 10
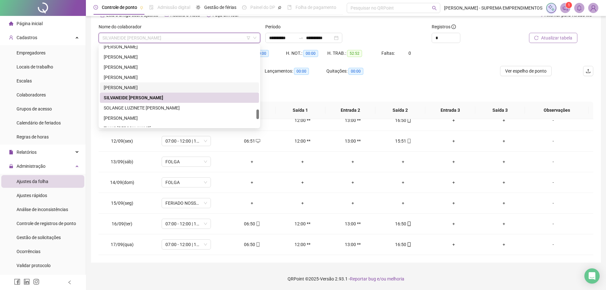
scroll to position [575, 0]
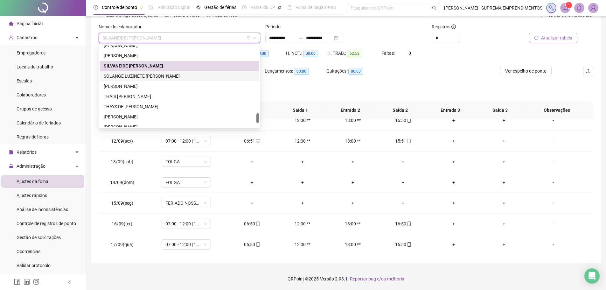
click at [170, 78] on div "SOLANGE LUZINETE [PERSON_NAME]" at bounding box center [179, 75] width 151 height 7
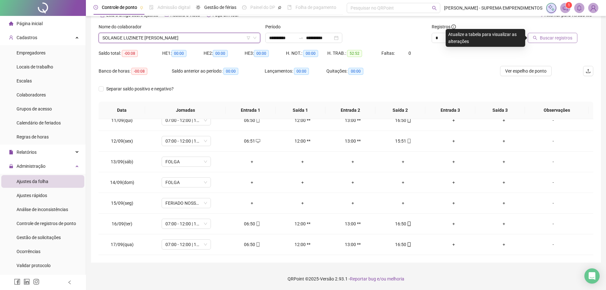
click at [553, 35] on span "Buscar registros" at bounding box center [556, 37] width 32 height 7
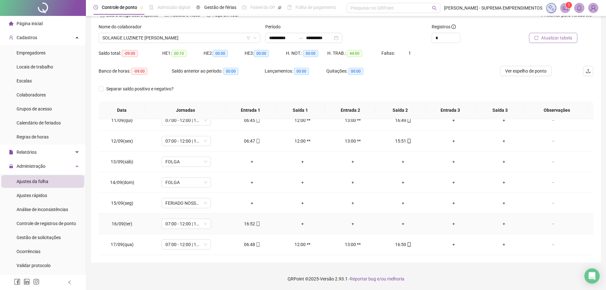
click at [401, 223] on div "+" at bounding box center [403, 223] width 40 height 7
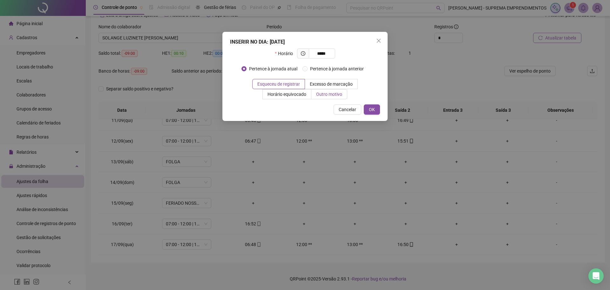
type input "*****"
click at [329, 97] on label "Outro motivo" at bounding box center [330, 94] width 36 height 10
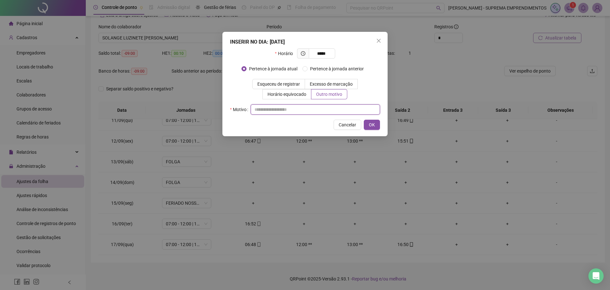
click at [301, 108] on input "text" at bounding box center [315, 109] width 129 height 10
type input "*"
click at [369, 124] on button "OK" at bounding box center [372, 125] width 16 height 10
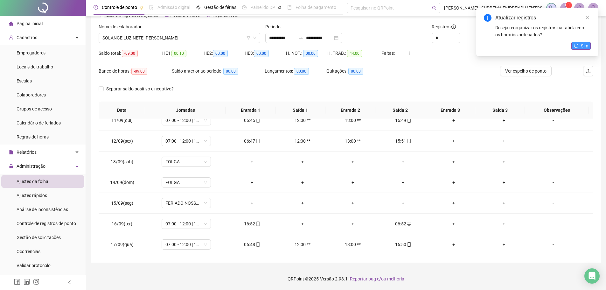
click at [588, 45] on button "Sim" at bounding box center [580, 46] width 19 height 8
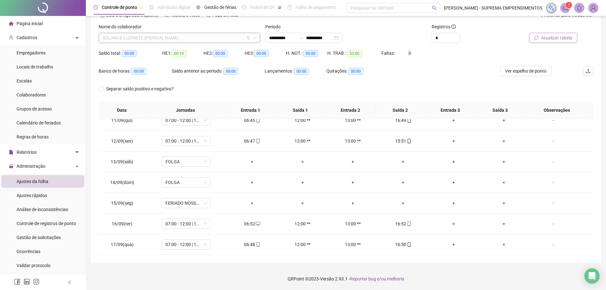
click at [211, 36] on span "SOLANGE LUZINETE [PERSON_NAME]" at bounding box center [179, 38] width 154 height 10
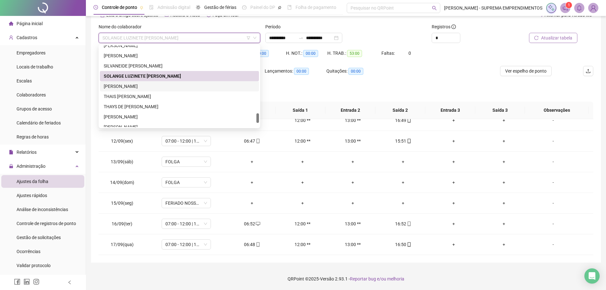
click at [159, 87] on div "[PERSON_NAME]" at bounding box center [179, 86] width 151 height 7
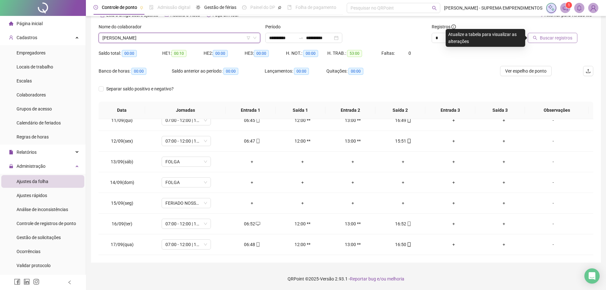
click at [545, 40] on span "Buscar registros" at bounding box center [556, 37] width 32 height 7
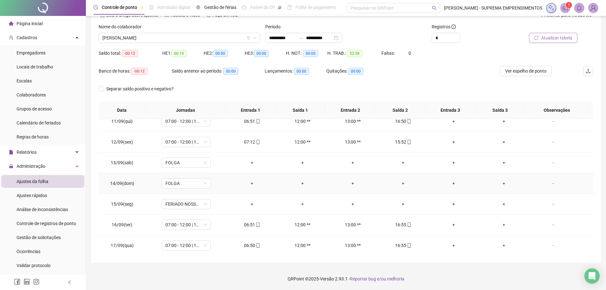
scroll to position [50, 0]
click at [202, 37] on span "[PERSON_NAME]" at bounding box center [179, 38] width 154 height 10
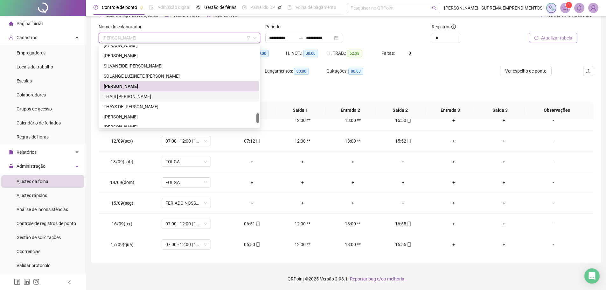
click at [152, 96] on div "THAIS [PERSON_NAME]" at bounding box center [179, 96] width 151 height 7
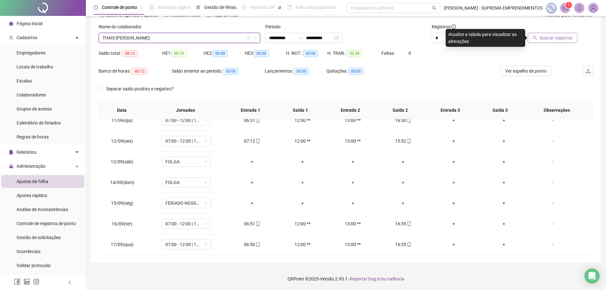
click at [548, 32] on div at bounding box center [546, 28] width 62 height 10
click at [547, 35] on span "Buscar registros" at bounding box center [556, 37] width 32 height 7
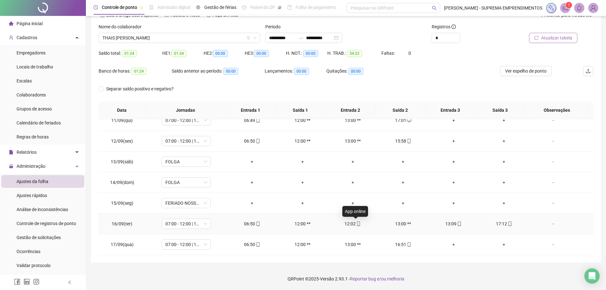
click at [356, 221] on icon "mobile" at bounding box center [358, 223] width 4 height 4
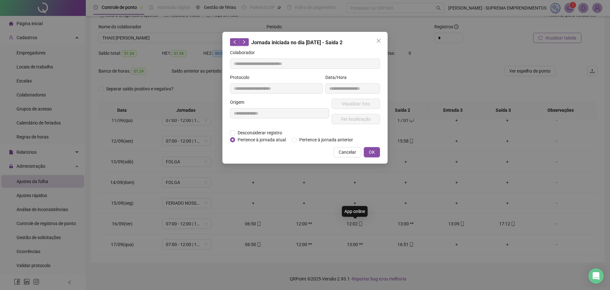
type input "**********"
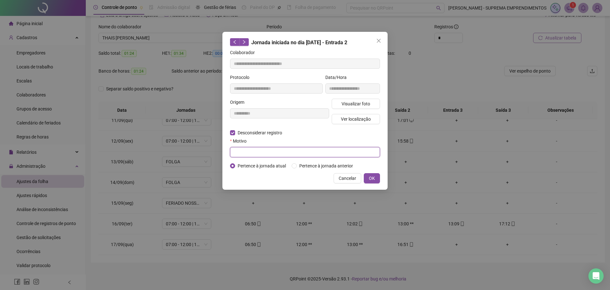
click at [247, 150] on input "text" at bounding box center [305, 152] width 150 height 10
type input "*"
click at [372, 176] on span "OK" at bounding box center [372, 178] width 6 height 7
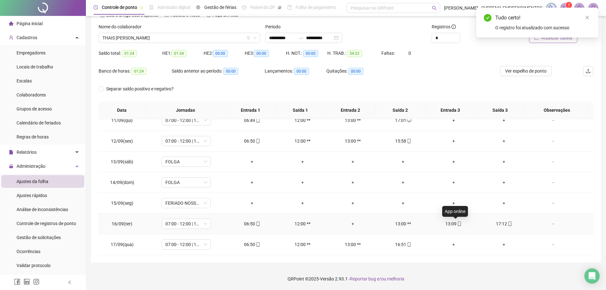
click at [457, 223] on icon "mobile" at bounding box center [459, 223] width 4 height 4
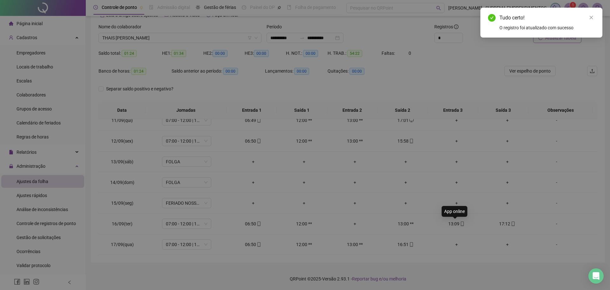
type input "**********"
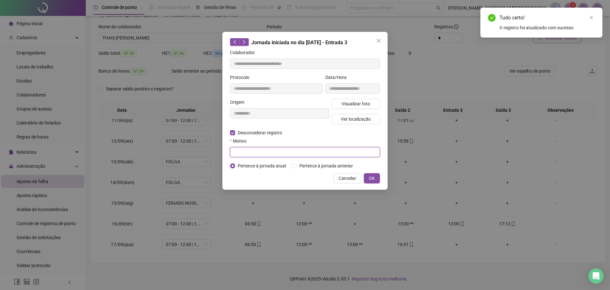
click at [240, 150] on input "text" at bounding box center [305, 152] width 150 height 10
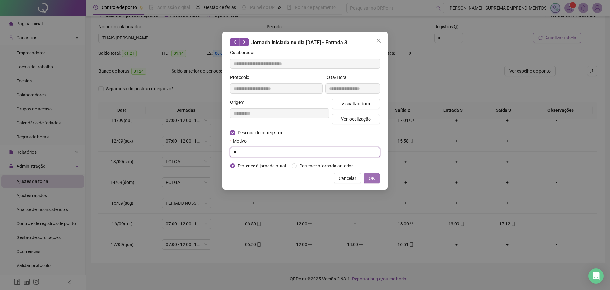
type input "*"
click at [369, 177] on button "OK" at bounding box center [372, 178] width 16 height 10
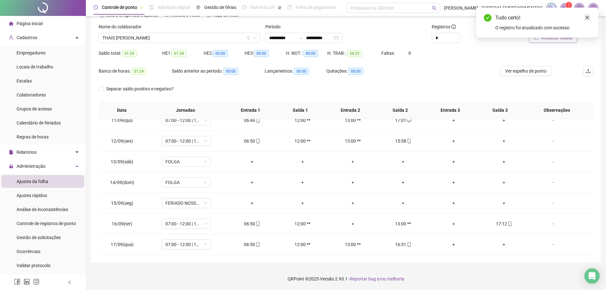
click at [585, 17] on icon "close" at bounding box center [587, 17] width 4 height 4
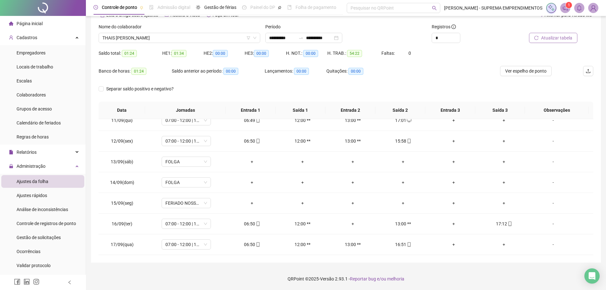
click at [559, 37] on span "Atualizar tabela" at bounding box center [556, 37] width 31 height 7
click at [184, 38] on span "THAIS [PERSON_NAME]" at bounding box center [179, 38] width 154 height 10
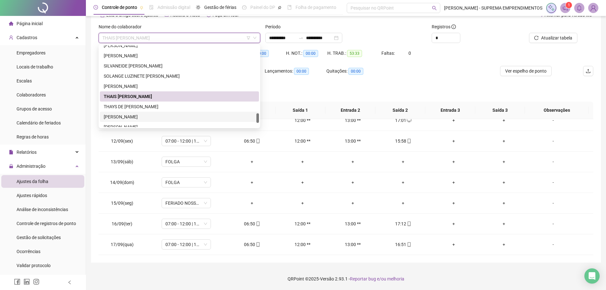
click at [149, 117] on div "[PERSON_NAME]" at bounding box center [179, 116] width 151 height 7
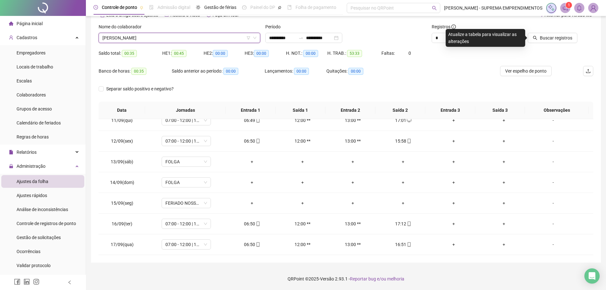
click at [149, 117] on th "Jornadas" at bounding box center [185, 109] width 80 height 17
click at [168, 38] on span "[PERSON_NAME]" at bounding box center [179, 38] width 154 height 10
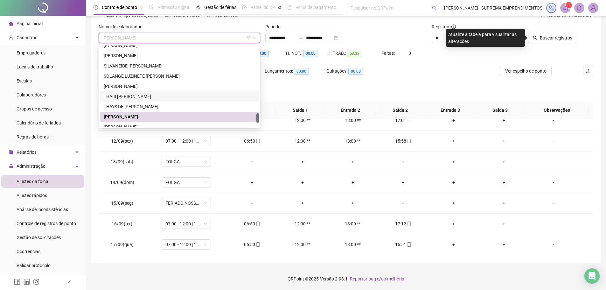
scroll to position [610, 0]
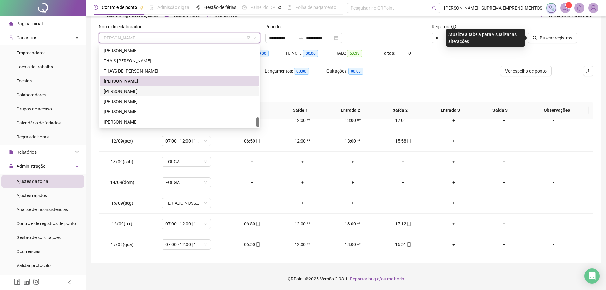
click at [147, 90] on div "[PERSON_NAME]" at bounding box center [179, 91] width 151 height 7
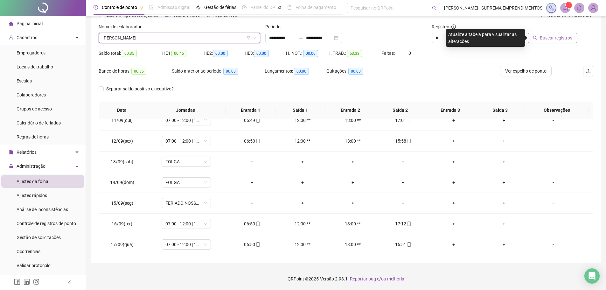
click at [551, 34] on button "Buscar registros" at bounding box center [552, 38] width 50 height 10
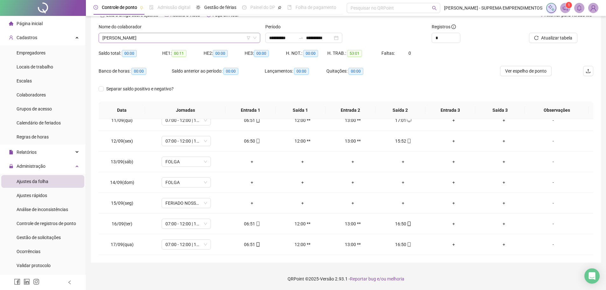
click at [181, 36] on span "[PERSON_NAME]" at bounding box center [179, 38] width 154 height 10
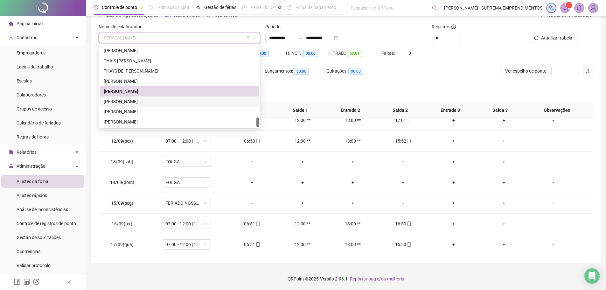
click at [162, 104] on div "[PERSON_NAME]" at bounding box center [179, 101] width 151 height 7
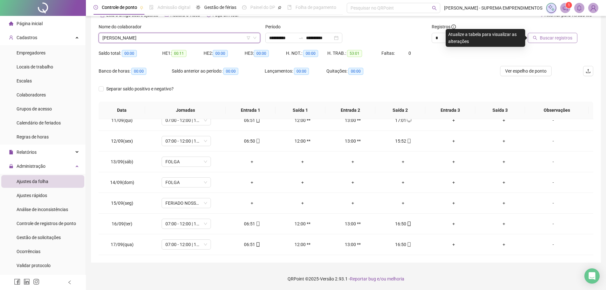
click at [550, 39] on span "Buscar registros" at bounding box center [556, 37] width 32 height 7
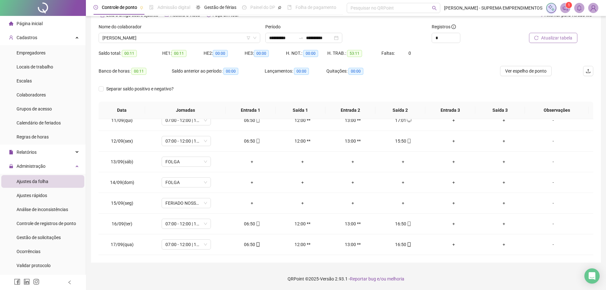
click at [190, 31] on div "Nome do colaborador" at bounding box center [180, 28] width 162 height 10
click at [192, 37] on span "[PERSON_NAME]" at bounding box center [179, 38] width 154 height 10
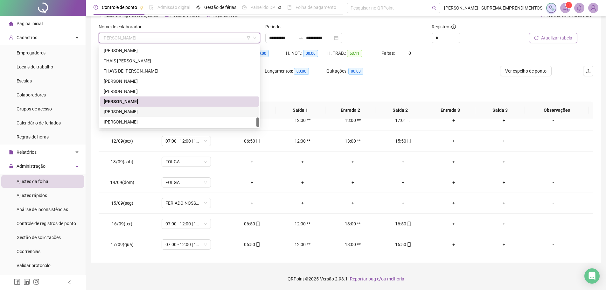
click at [167, 110] on div "[PERSON_NAME]" at bounding box center [179, 111] width 151 height 7
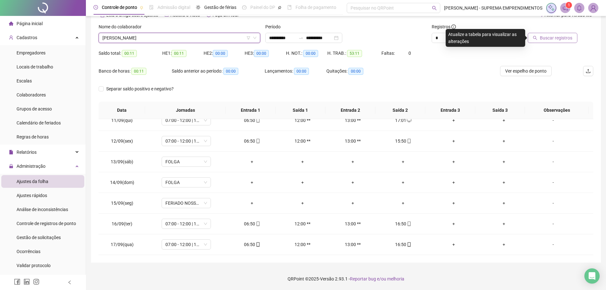
click at [556, 38] on span "Buscar registros" at bounding box center [556, 37] width 32 height 7
click at [235, 39] on span "[PERSON_NAME]" at bounding box center [179, 38] width 154 height 10
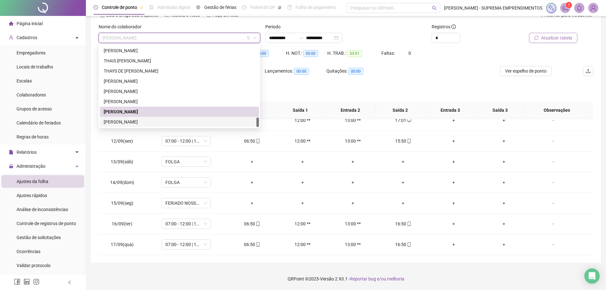
click at [224, 124] on div "[PERSON_NAME]" at bounding box center [179, 121] width 151 height 7
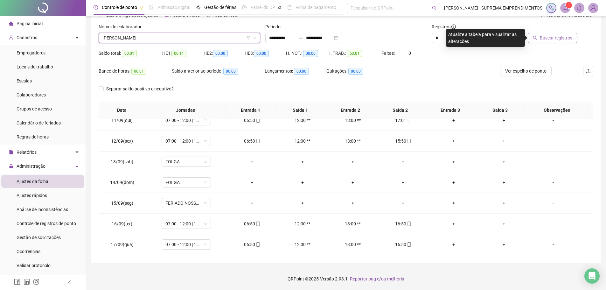
click at [559, 39] on span "Buscar registros" at bounding box center [556, 37] width 32 height 7
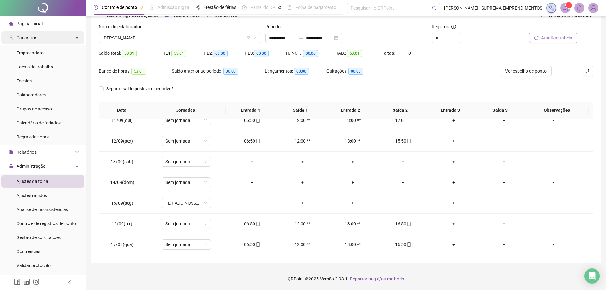
click at [44, 37] on div "Cadastros" at bounding box center [42, 37] width 83 height 13
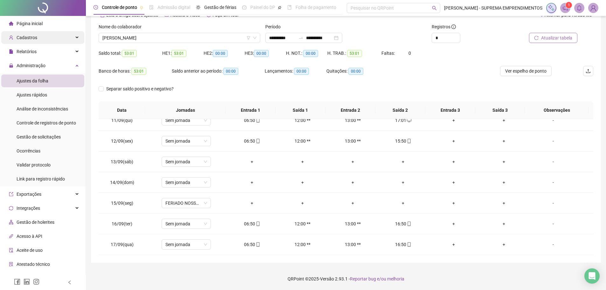
click at [45, 41] on div "Cadastros" at bounding box center [42, 37] width 83 height 13
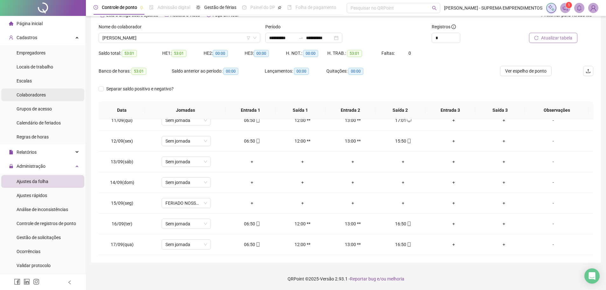
click at [45, 92] on span "Colaboradores" at bounding box center [31, 94] width 29 height 5
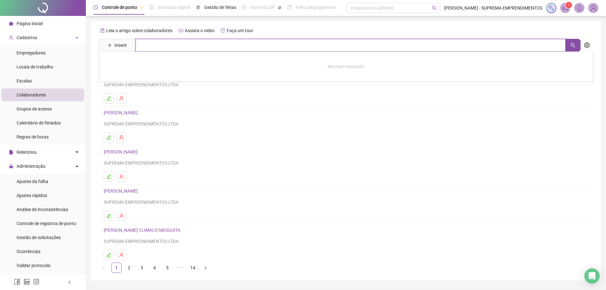
click at [174, 45] on input "text" at bounding box center [350, 45] width 430 height 13
type input "*"
type input "*******"
click at [131, 64] on link "[PERSON_NAME]" at bounding box center [127, 63] width 34 height 5
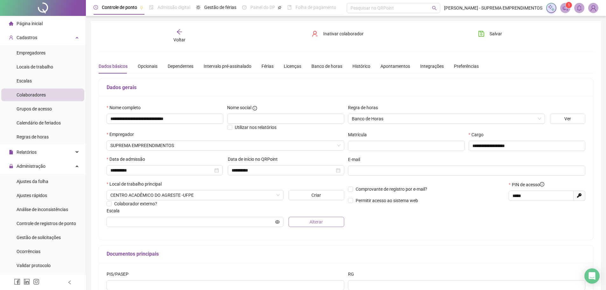
click at [301, 223] on button "Alterar" at bounding box center [316, 222] width 56 height 10
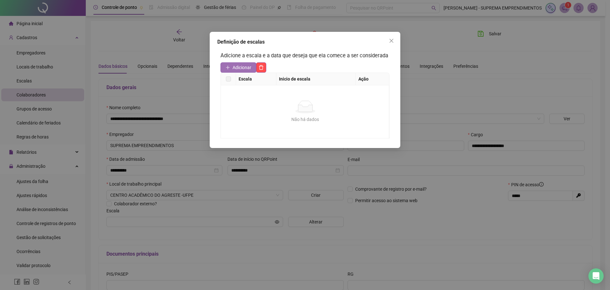
click at [239, 67] on span "Adicionar" at bounding box center [242, 67] width 19 height 7
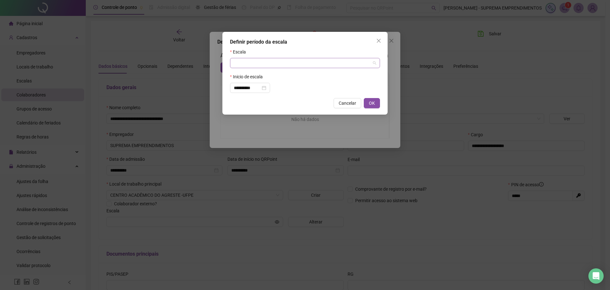
click at [241, 62] on input "search" at bounding box center [302, 63] width 137 height 10
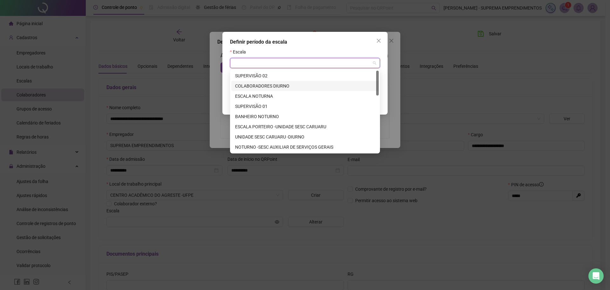
click at [266, 86] on div "COLABORADORES DIURNO" at bounding box center [305, 85] width 140 height 7
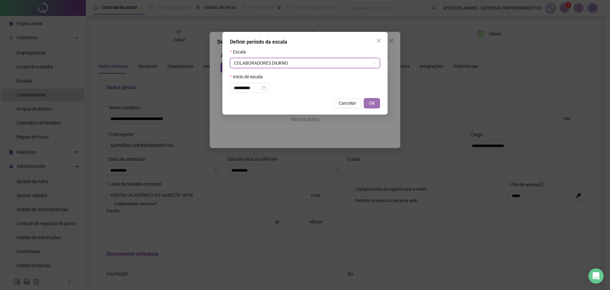
click at [373, 101] on span "OK" at bounding box center [372, 103] width 6 height 7
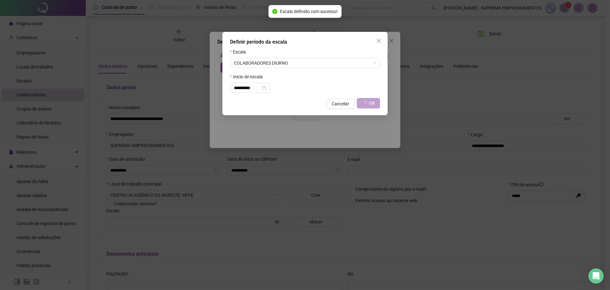
type input "**********"
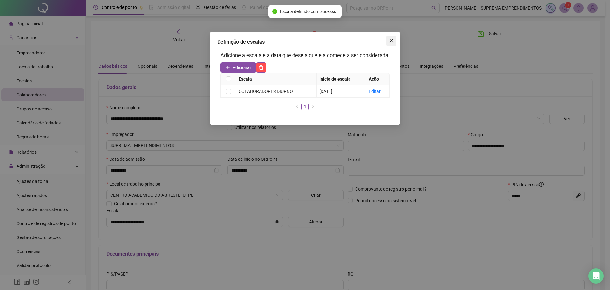
click at [390, 40] on icon "close" at bounding box center [391, 40] width 5 height 5
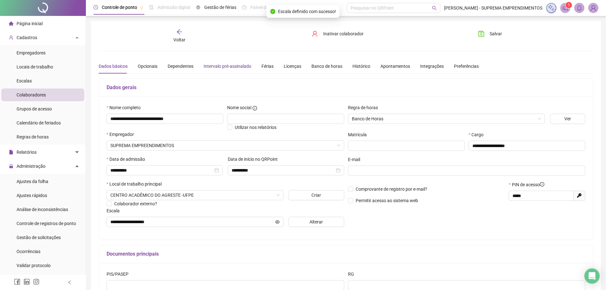
click at [225, 67] on div "Intervalo pré-assinalado" at bounding box center [227, 66] width 48 height 7
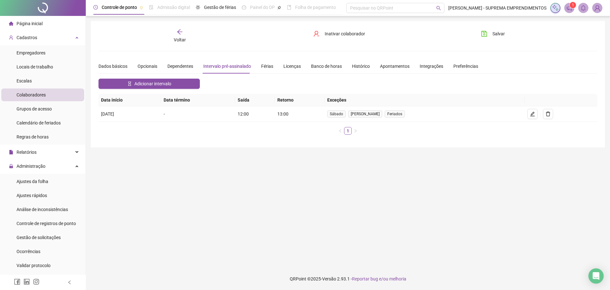
click at [183, 32] on icon "arrow-left" at bounding box center [180, 32] width 6 height 6
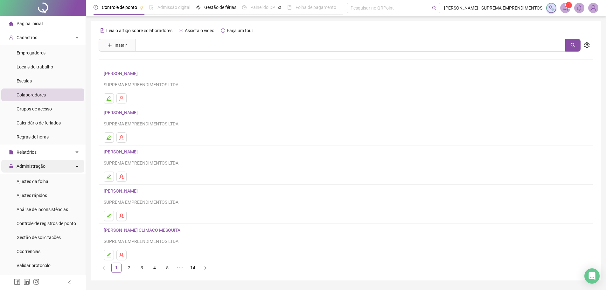
click at [52, 164] on div "Administração" at bounding box center [42, 166] width 83 height 13
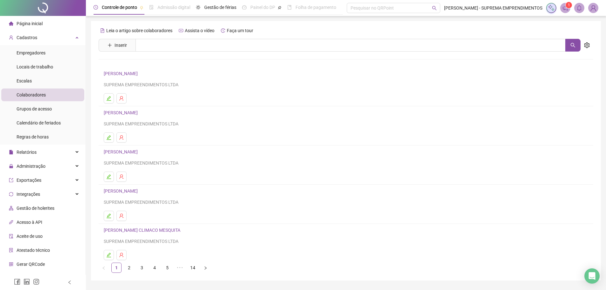
click at [51, 159] on ul "Página inicial Cadastros Empregadores Locais de trabalho Escalas Colaboradores …" at bounding box center [43, 165] width 86 height 298
click at [49, 165] on div "Administração" at bounding box center [42, 166] width 83 height 13
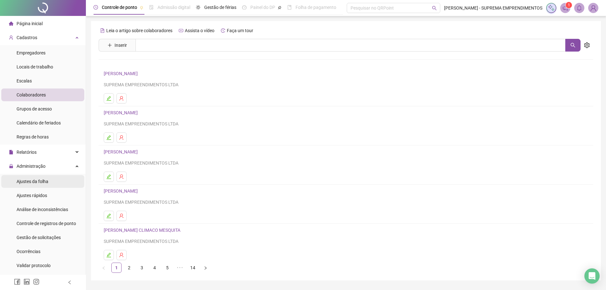
click at [45, 180] on span "Ajustes da folha" at bounding box center [33, 181] width 32 height 5
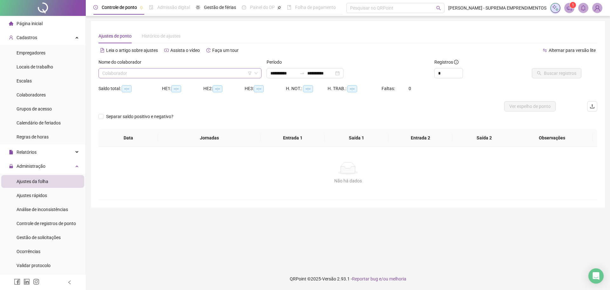
click at [130, 75] on input "search" at bounding box center [177, 73] width 150 height 10
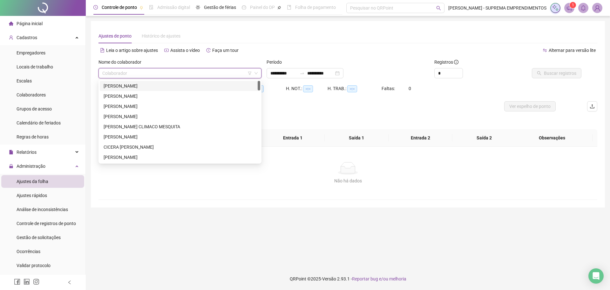
click at [149, 86] on div "[PERSON_NAME]" at bounding box center [180, 85] width 153 height 7
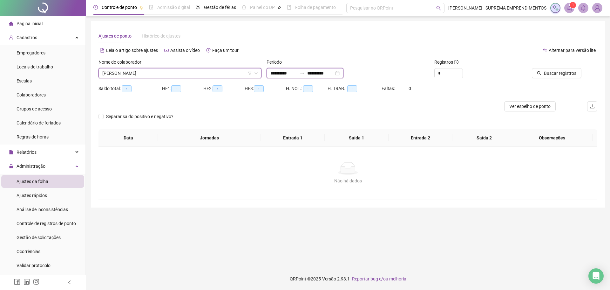
click at [295, 74] on input "**********" at bounding box center [284, 73] width 27 height 7
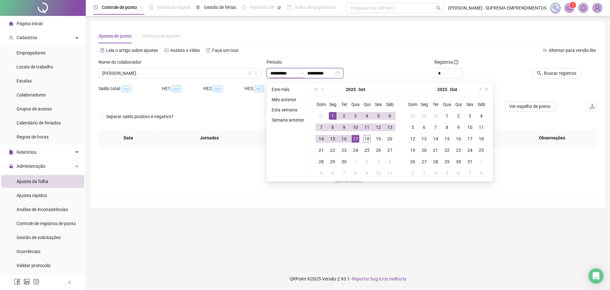
type input "**********"
click at [48, 155] on div "Relatórios" at bounding box center [42, 152] width 83 height 13
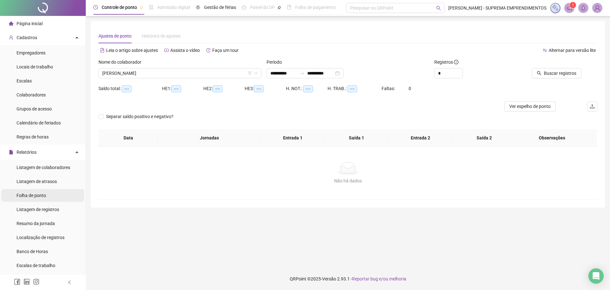
click at [46, 196] on span "Folha de ponto" at bounding box center [32, 195] width 30 height 5
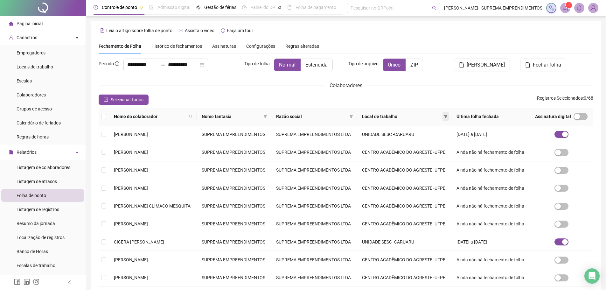
click at [449, 114] on span at bounding box center [445, 117] width 6 height 10
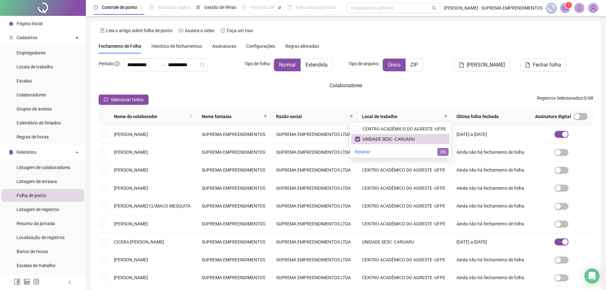
click at [442, 153] on span "OK" at bounding box center [443, 151] width 6 height 7
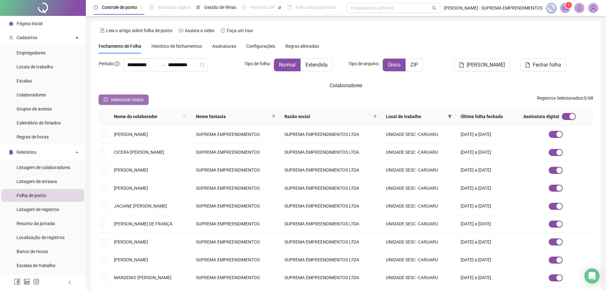
click at [123, 98] on span "Selecionar todos" at bounding box center [127, 99] width 33 height 7
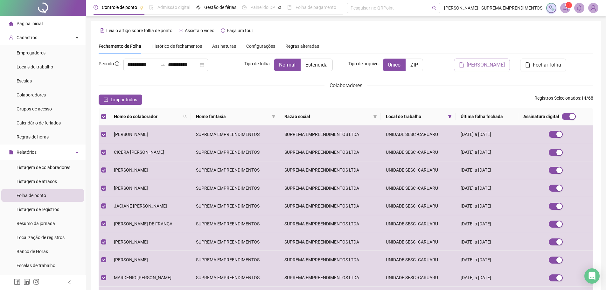
click at [486, 63] on span "[PERSON_NAME]" at bounding box center [485, 65] width 38 height 8
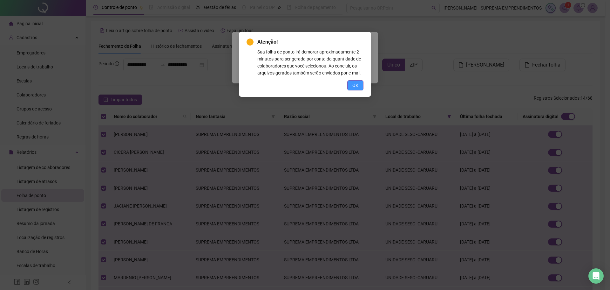
click at [355, 86] on span "OK" at bounding box center [356, 85] width 6 height 7
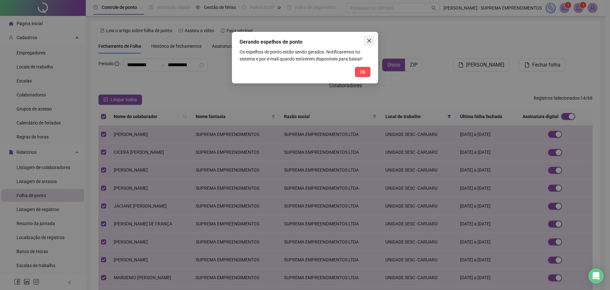
click at [370, 41] on icon "close" at bounding box center [370, 41] width 4 height 4
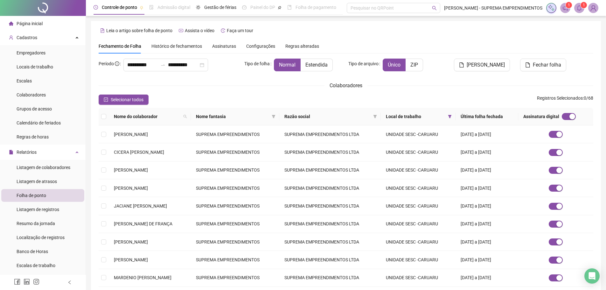
click at [582, 7] on span "1" at bounding box center [583, 5] width 2 height 4
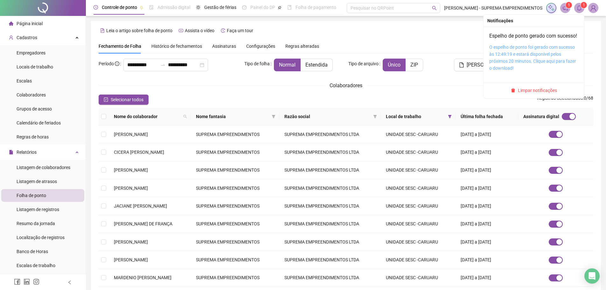
click at [518, 60] on link "O espelho de ponto foi gerado com sucesso às 12:49:19 e estará disponível pelos…" at bounding box center [532, 58] width 87 height 26
